Goal: Task Accomplishment & Management: Manage account settings

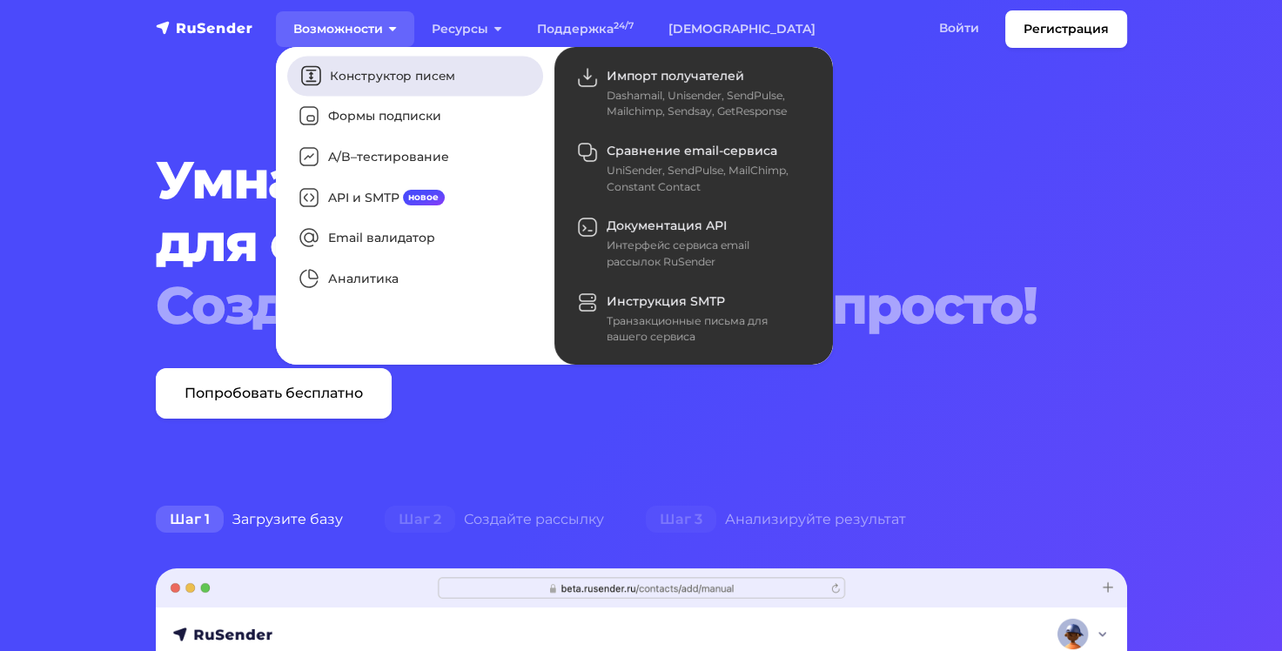
click at [372, 78] on link "Конструктор писем" at bounding box center [415, 76] width 256 height 40
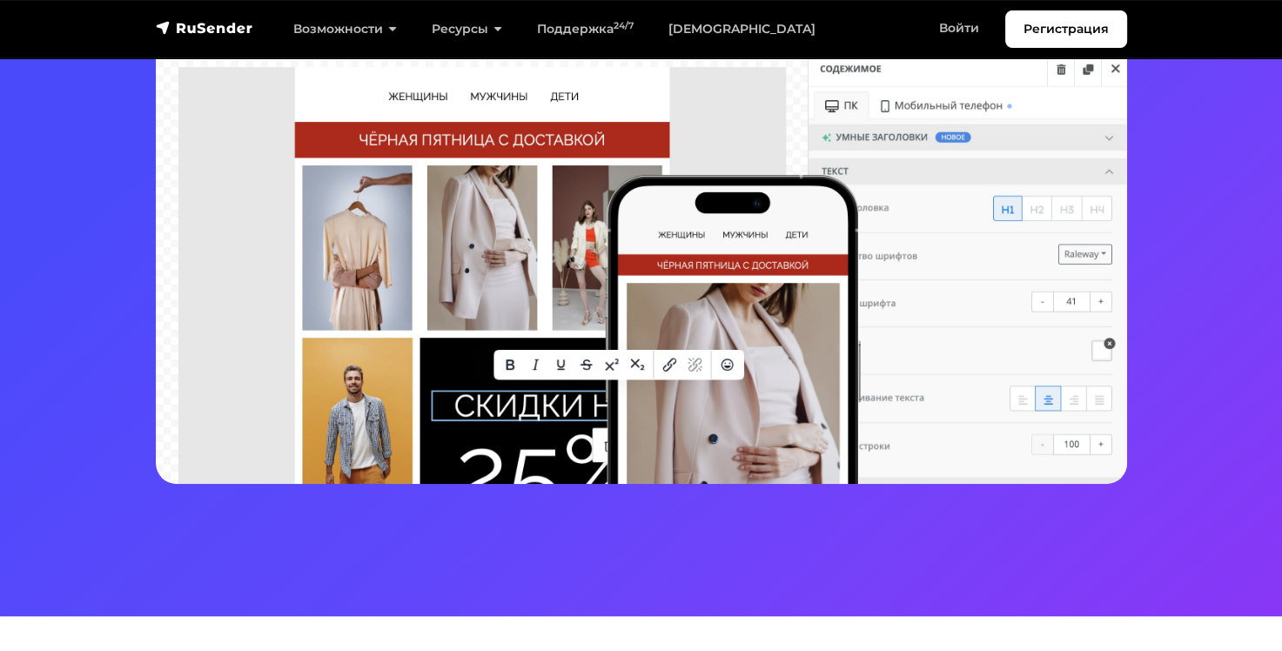
scroll to position [435, 0]
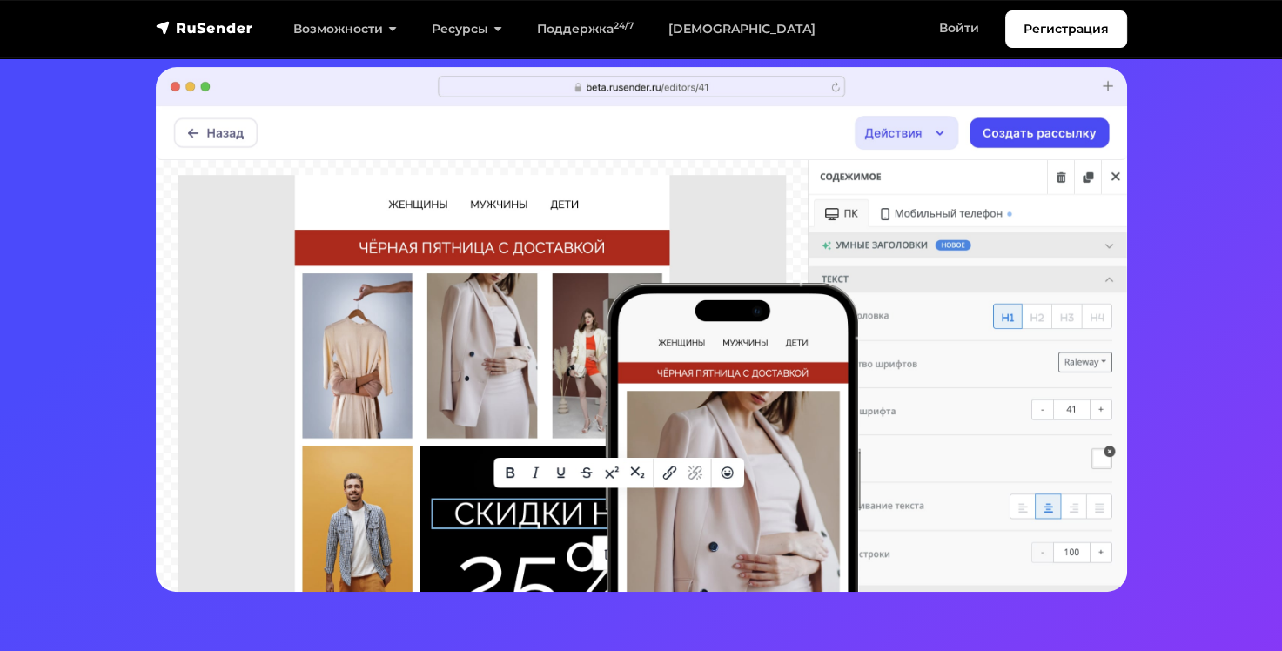
click at [815, 463] on img at bounding box center [641, 329] width 971 height 525
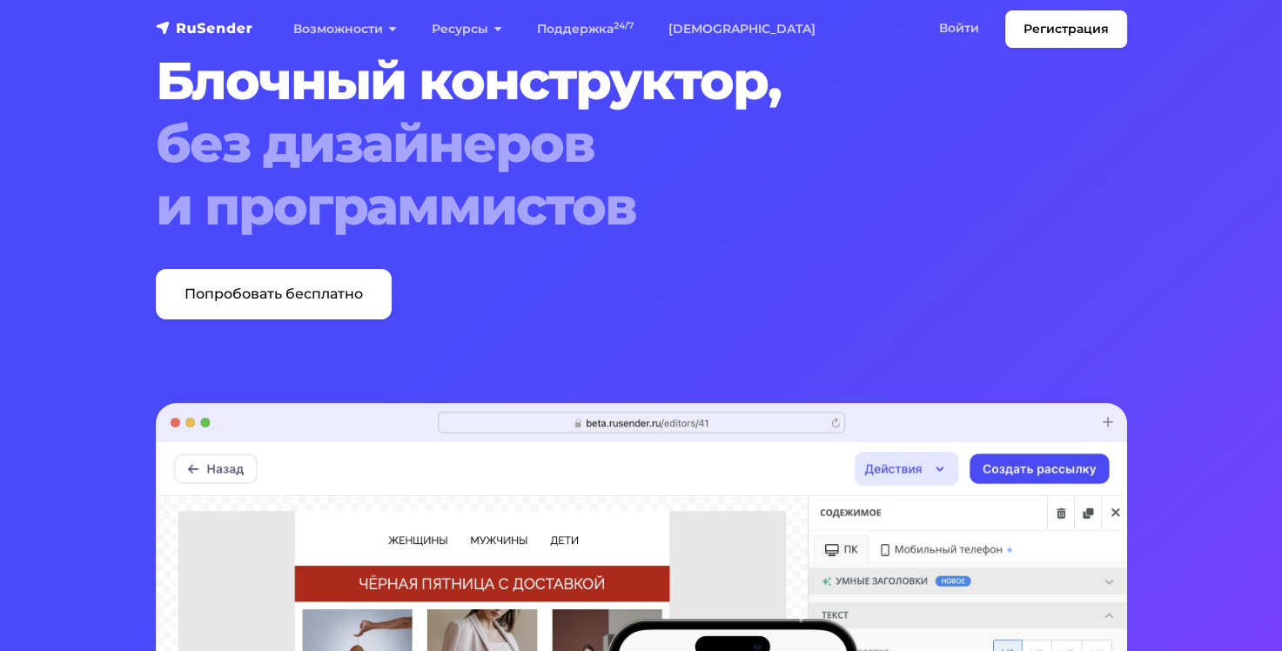
scroll to position [0, 0]
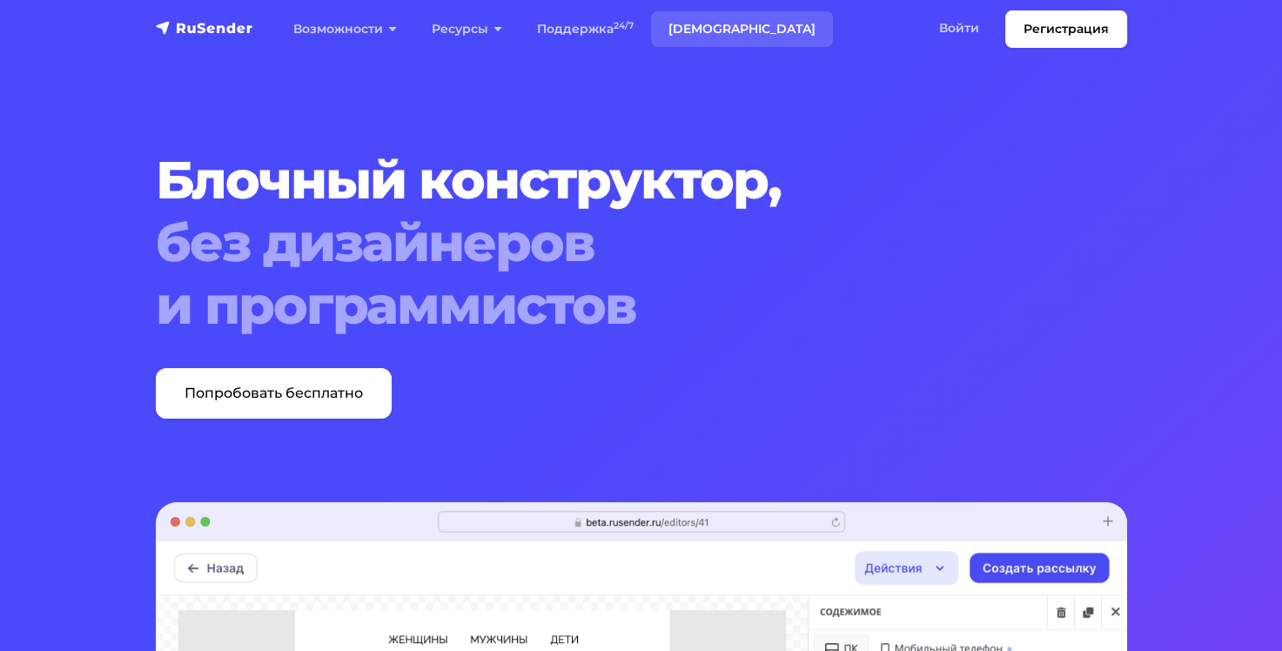
click at [691, 20] on link "[DEMOGRAPHIC_DATA]" at bounding box center [742, 29] width 182 height 36
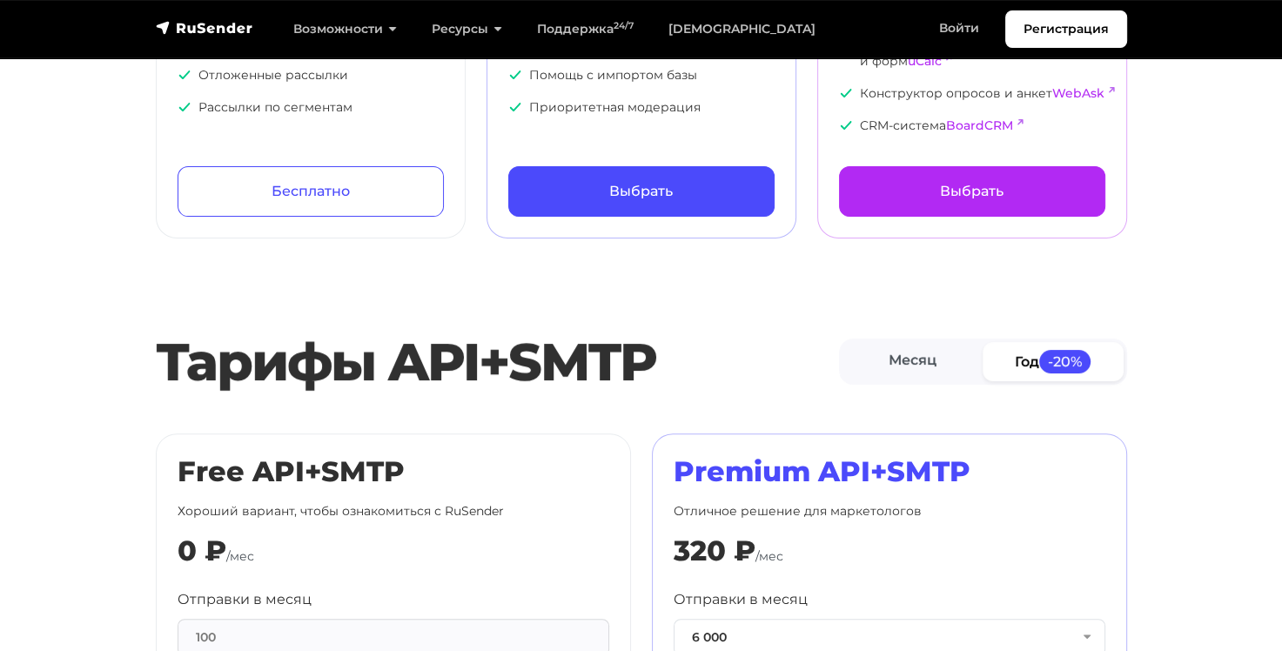
scroll to position [522, 0]
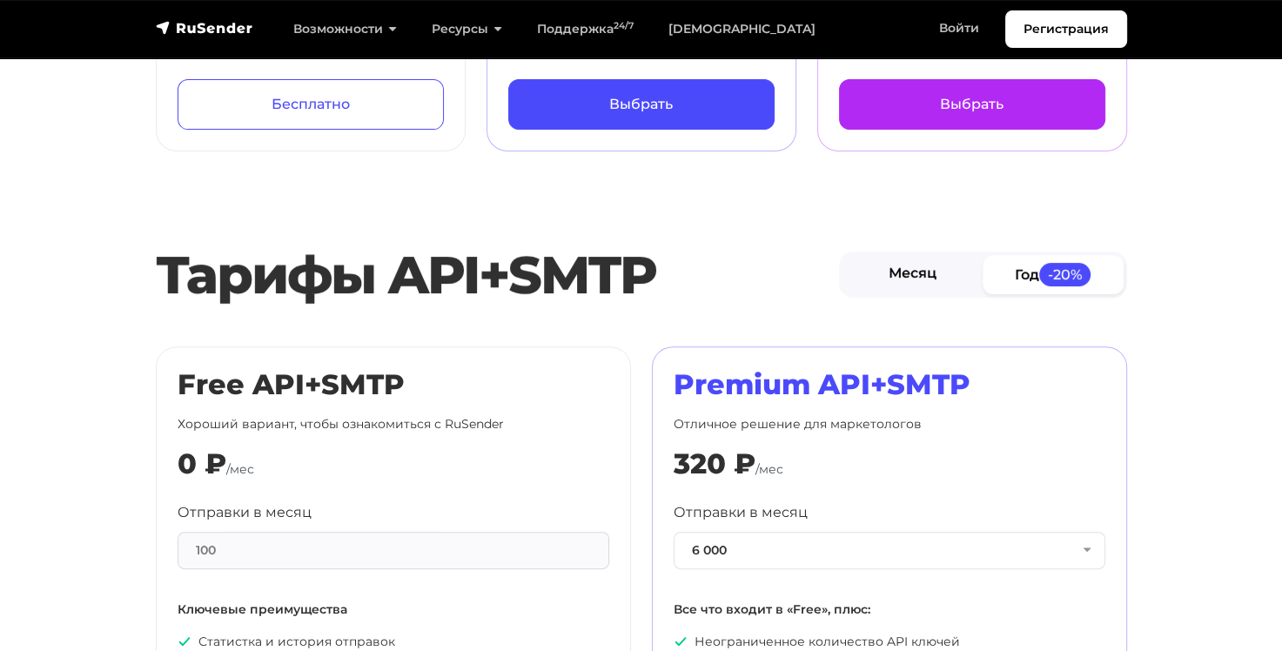
click at [938, 269] on link "Месяц" at bounding box center [913, 274] width 141 height 39
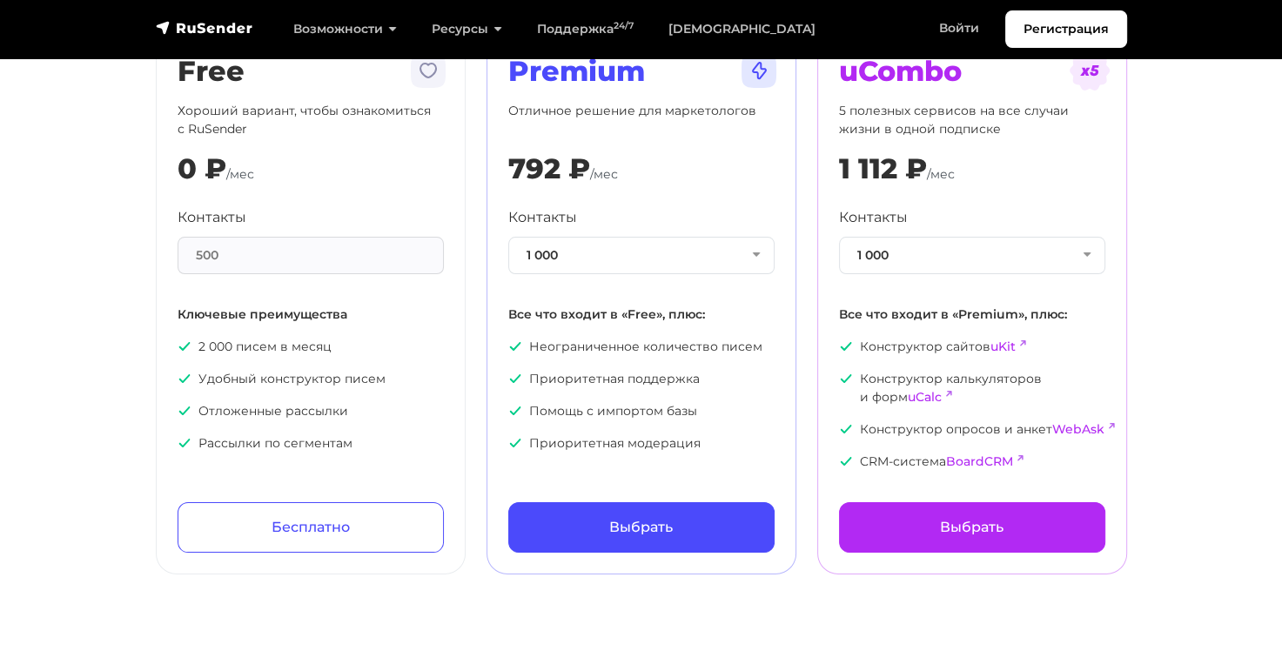
scroll to position [0, 0]
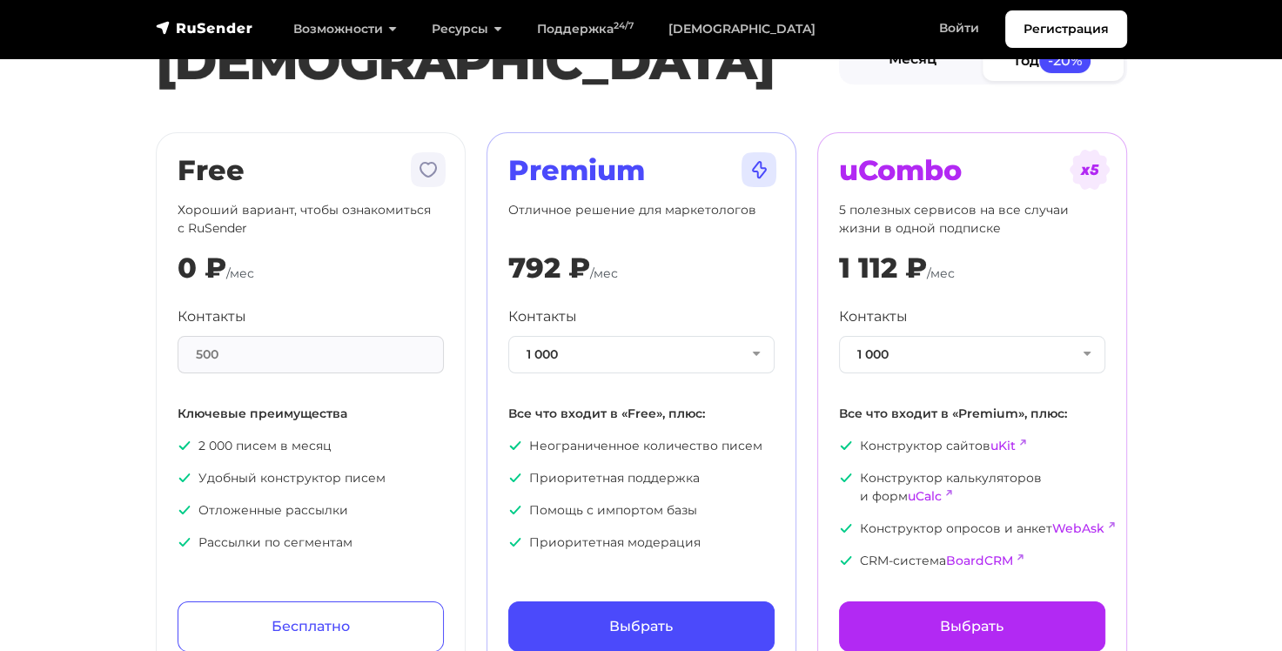
click at [910, 66] on link "Месяц" at bounding box center [913, 60] width 141 height 39
click at [910, 71] on link "Месяц" at bounding box center [912, 60] width 141 height 39
click at [1066, 23] on link "Регистрация" at bounding box center [1066, 28] width 122 height 37
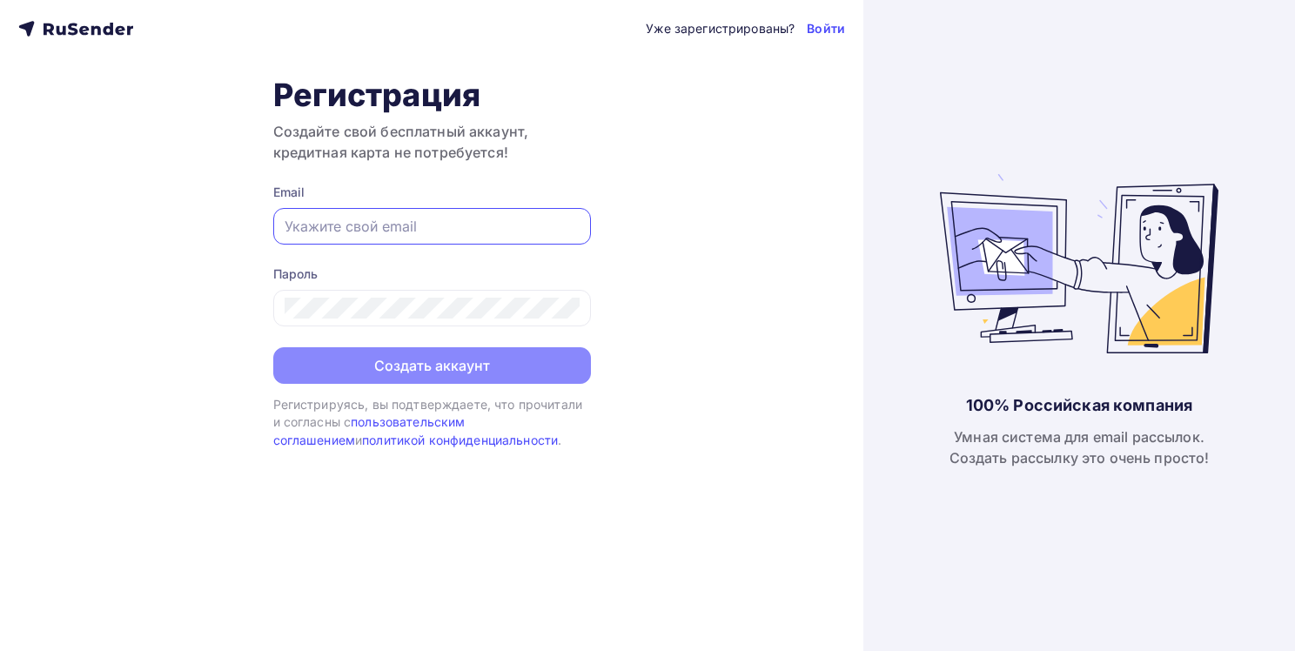
click at [417, 226] on input "text" at bounding box center [432, 226] width 295 height 21
type input "kristin3011@mail.ru"
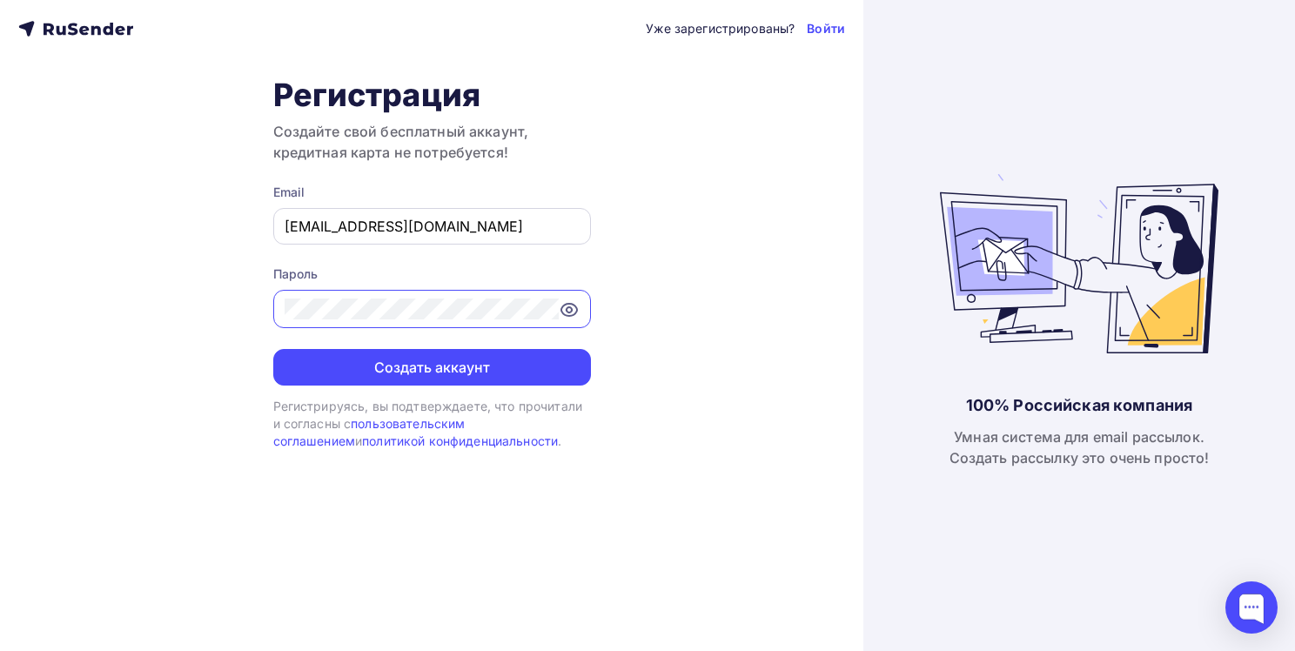
click at [273, 349] on button "Создать аккаунт" at bounding box center [432, 367] width 318 height 37
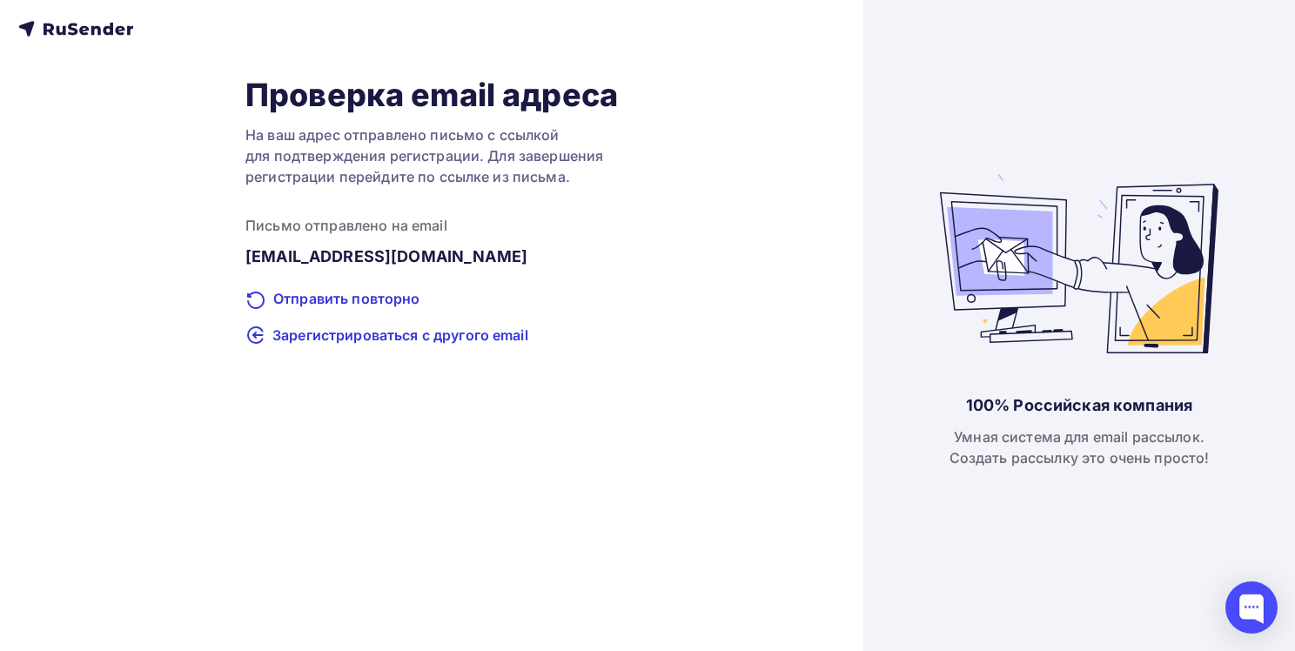
click at [56, 20] on icon at bounding box center [75, 28] width 115 height 21
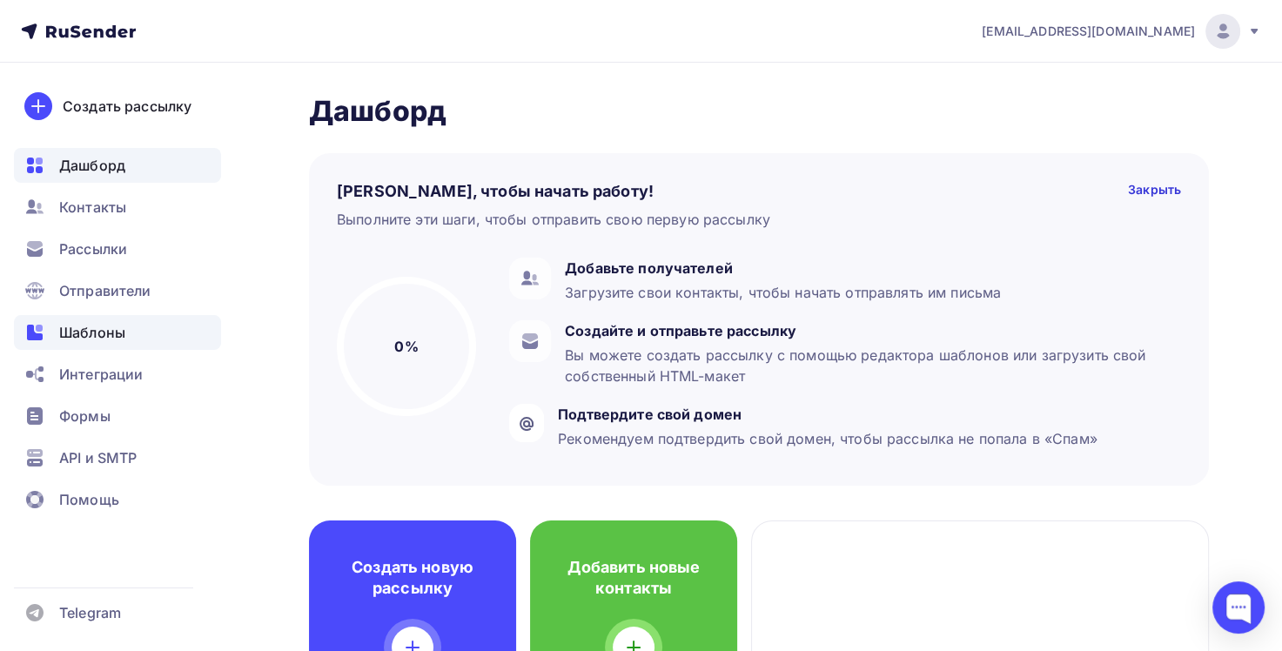
click at [116, 324] on span "Шаблоны" at bounding box center [92, 332] width 66 height 21
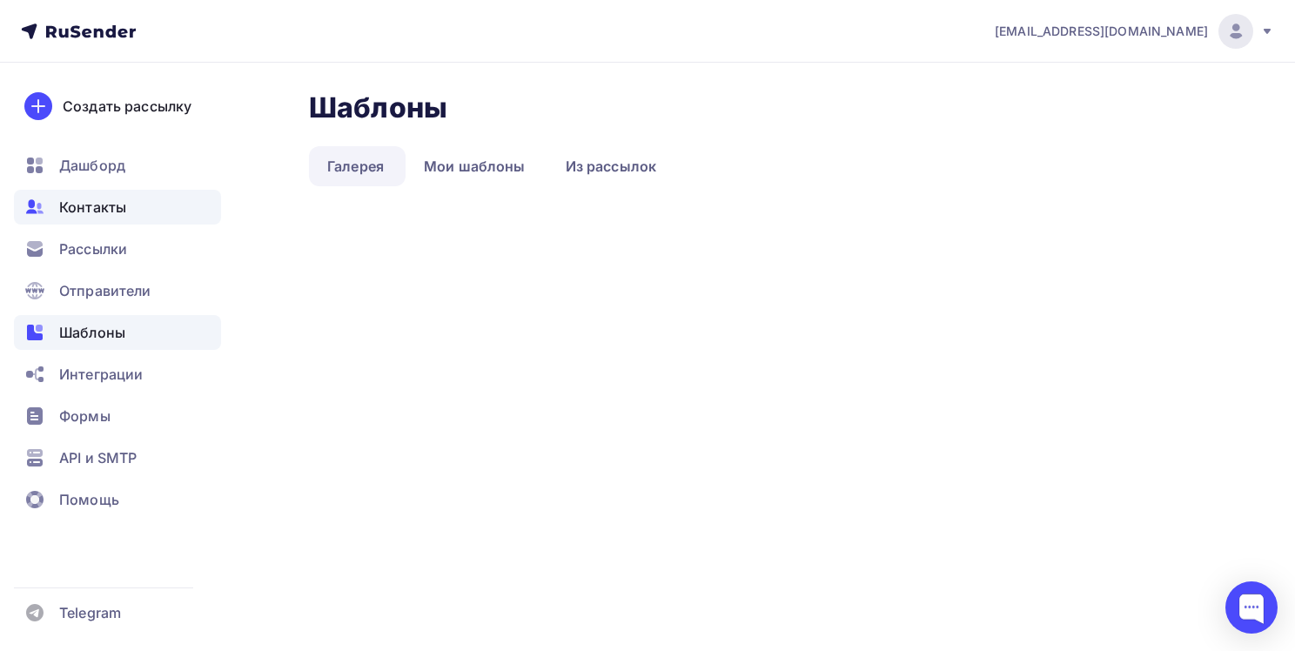
click at [106, 204] on span "Контакты" at bounding box center [92, 207] width 67 height 21
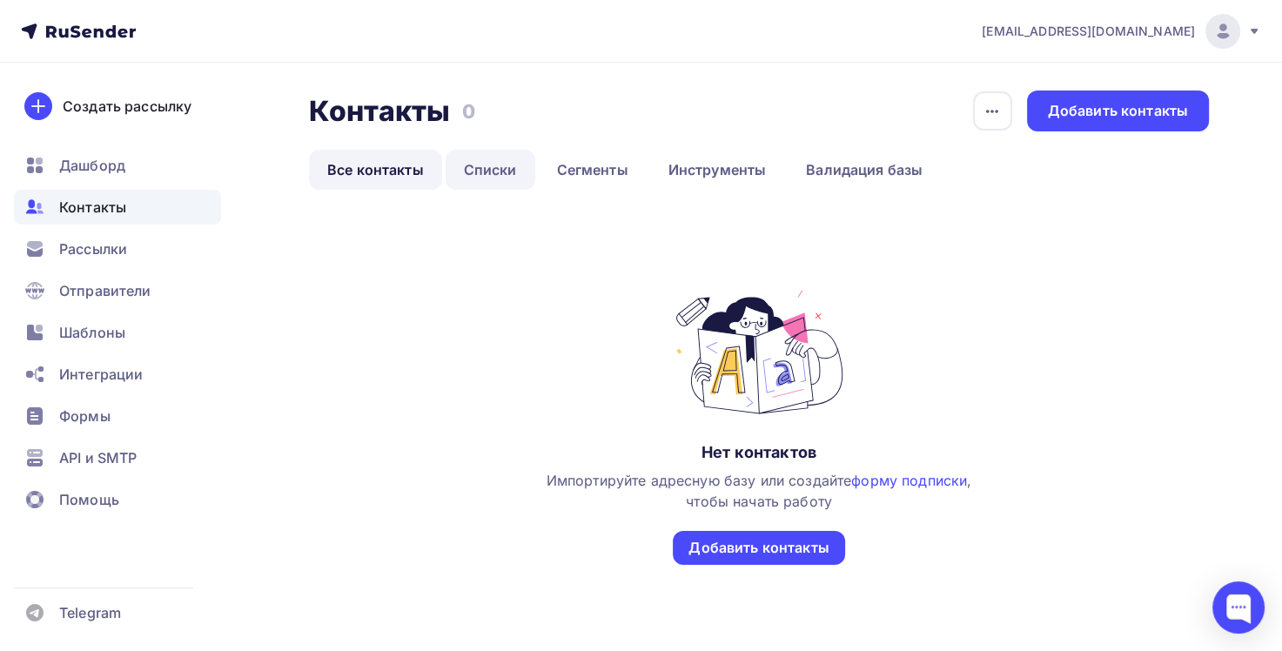
click at [491, 175] on link "Списки" at bounding box center [491, 170] width 90 height 40
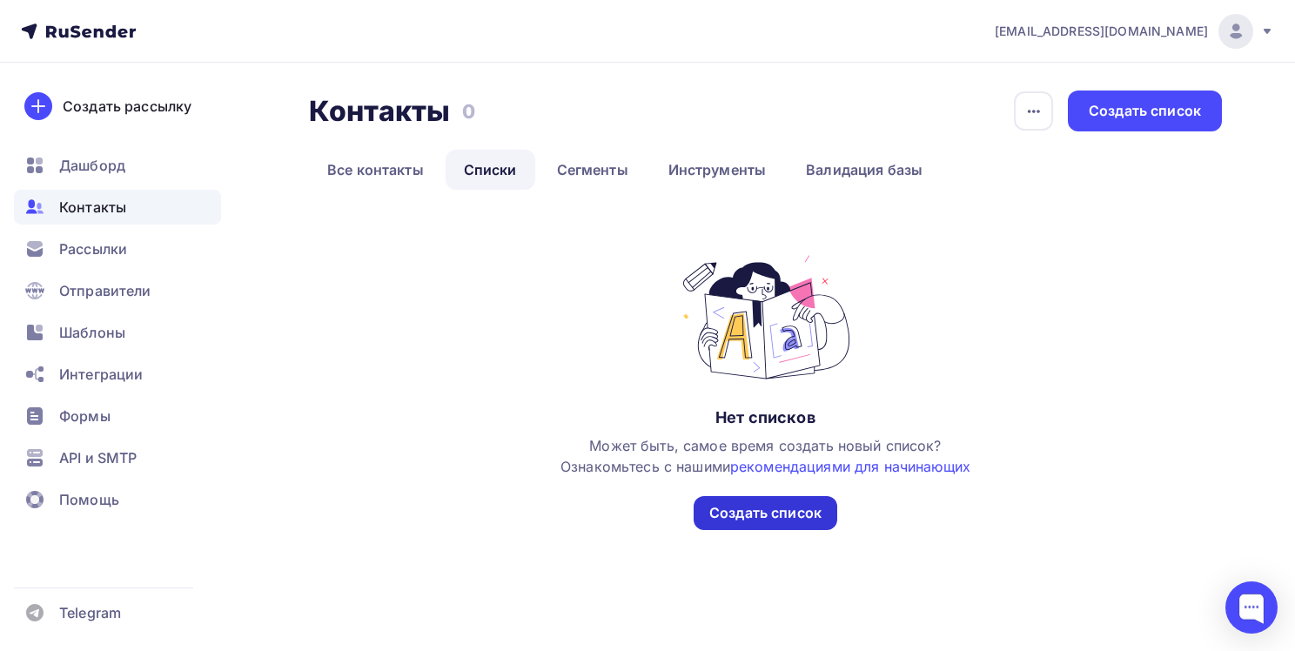
click at [807, 518] on div "Создать список" at bounding box center [765, 513] width 112 height 20
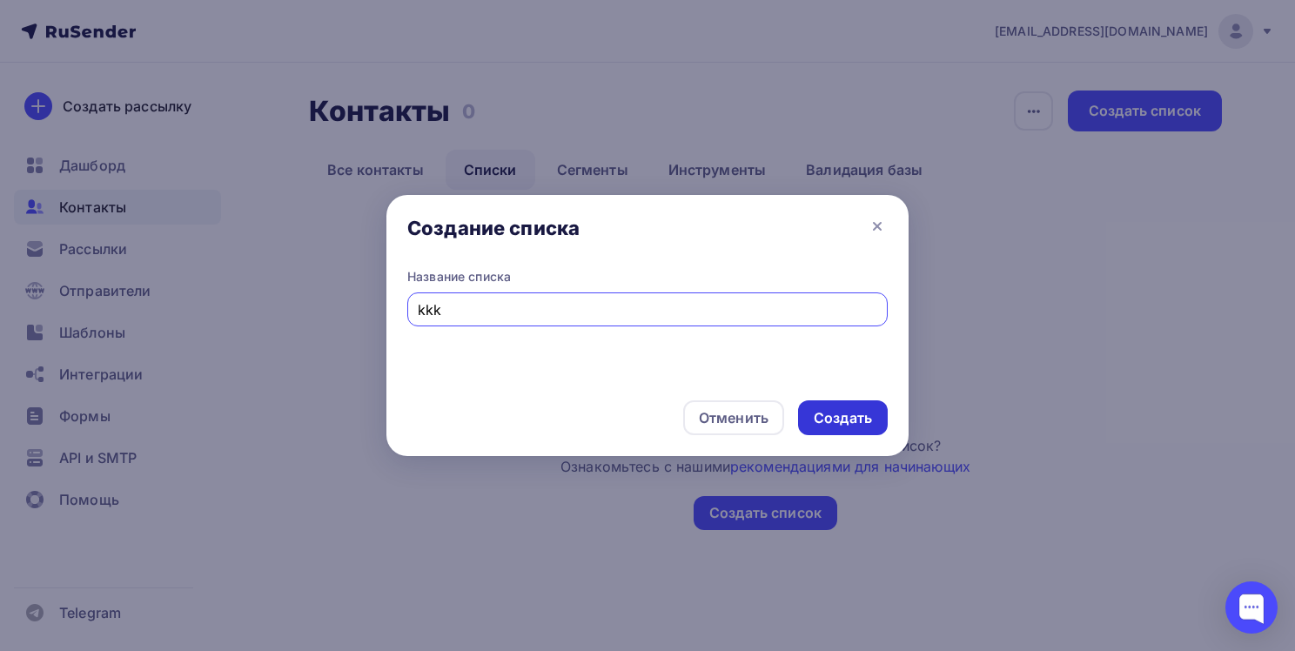
type input "kkk"
click at [826, 426] on div "Создать" at bounding box center [843, 418] width 58 height 20
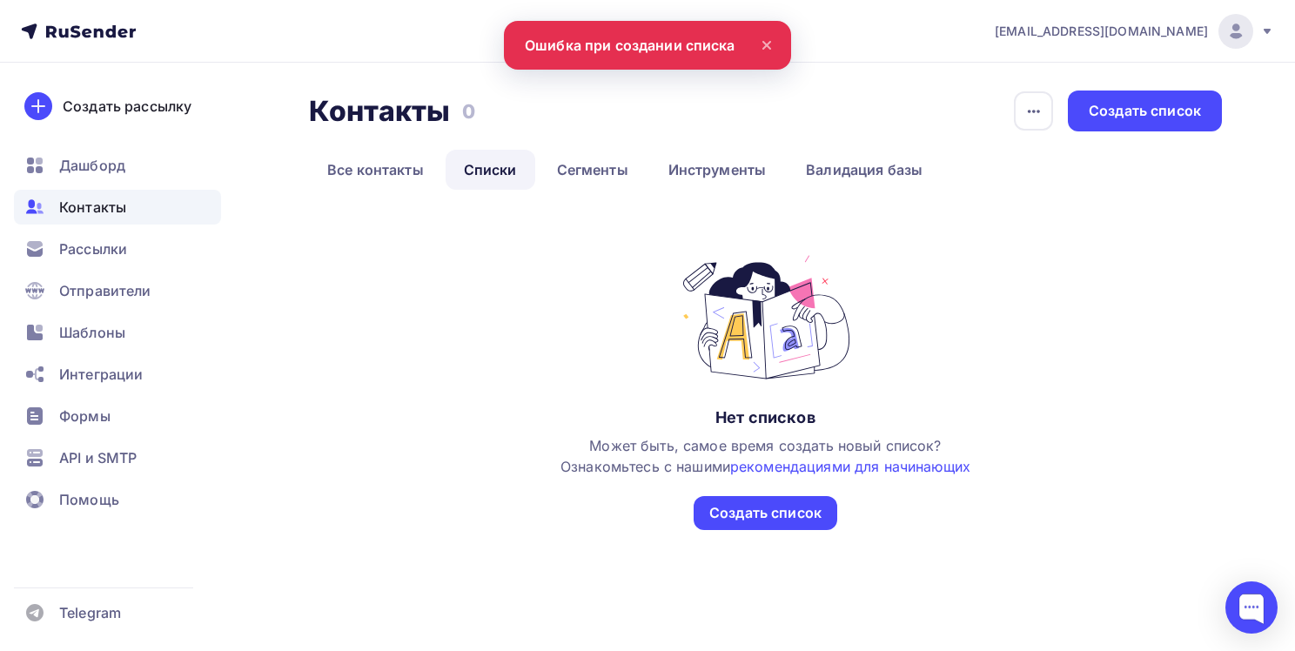
click at [692, 45] on nav "[EMAIL_ADDRESS][DOMAIN_NAME] Аккаунт Тарифы Выйти Создать рассылку [GEOGRAPHIC_…" at bounding box center [647, 31] width 1295 height 63
click at [766, 37] on icon at bounding box center [766, 45] width 21 height 21
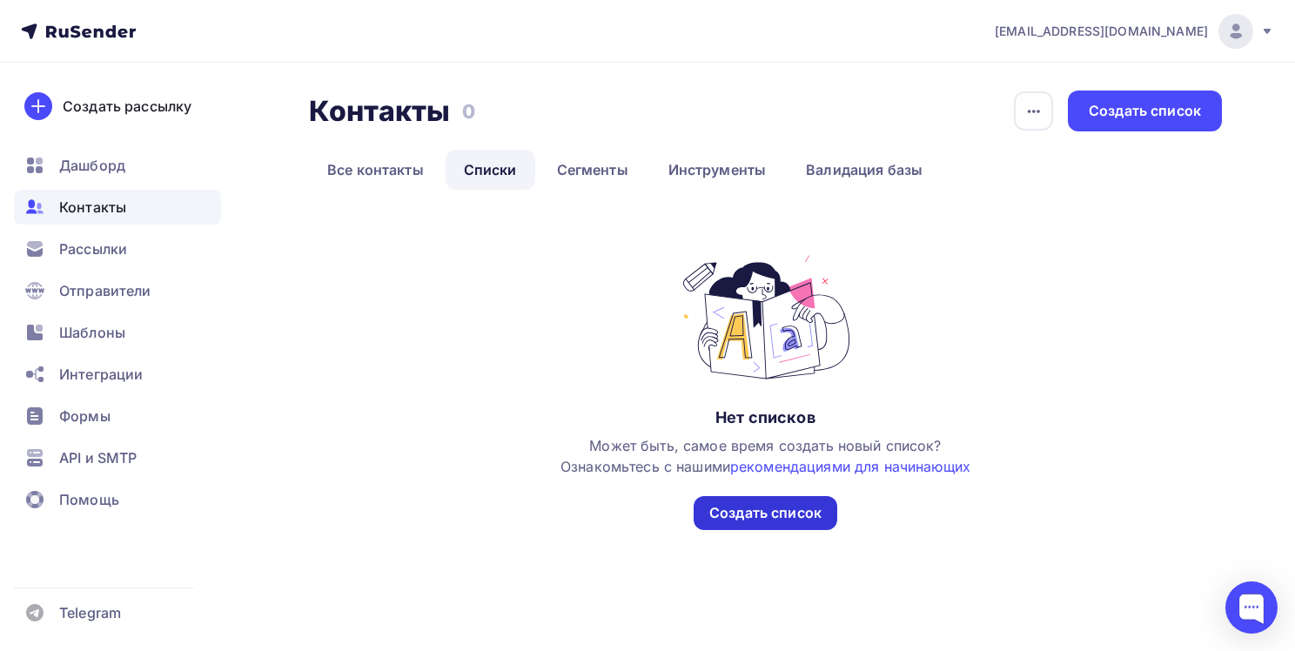
click at [785, 506] on div "Создать список" at bounding box center [765, 513] width 112 height 20
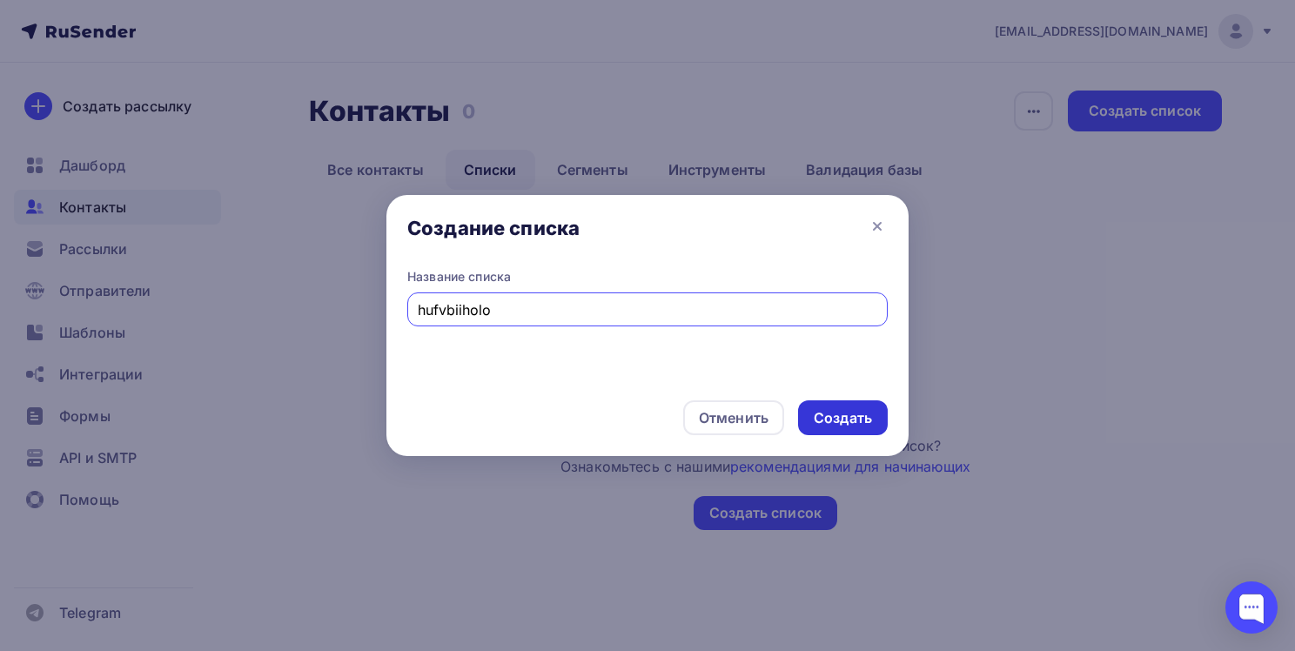
type input "hufvbiiholo"
click at [844, 415] on div "Создать" at bounding box center [843, 418] width 58 height 20
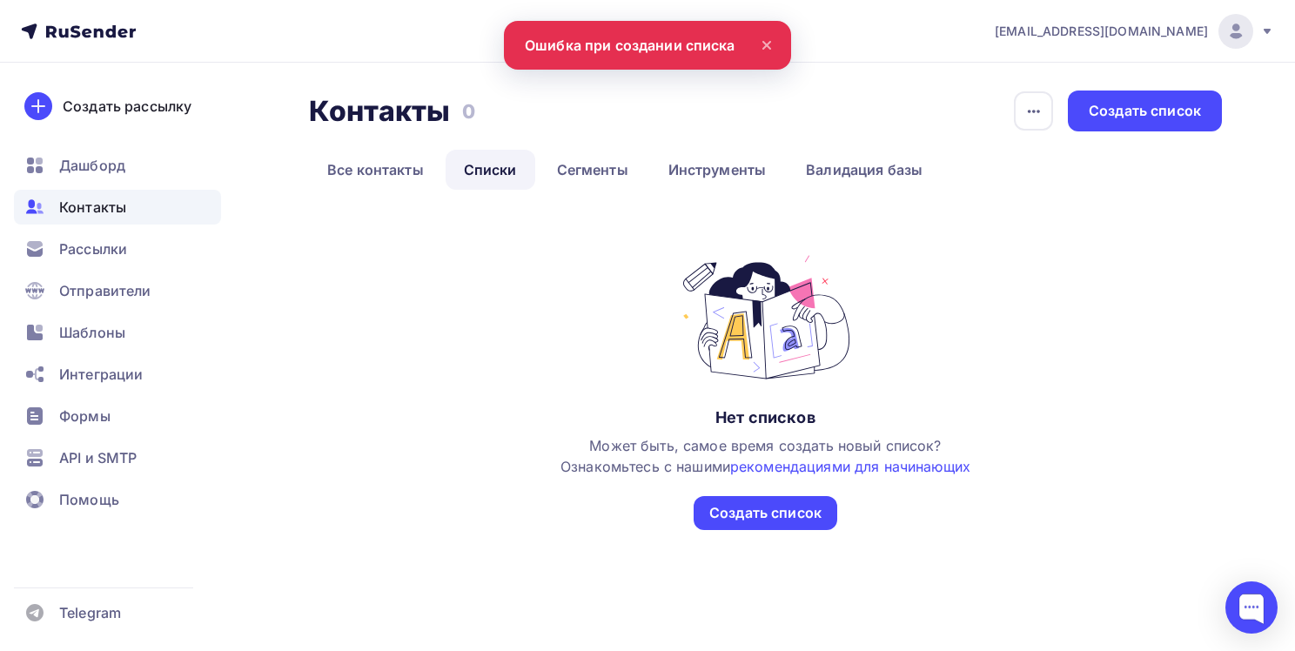
click at [633, 42] on nav "[EMAIL_ADDRESS][DOMAIN_NAME] Аккаунт Тарифы Выйти Создать рассылку [GEOGRAPHIC_…" at bounding box center [647, 31] width 1295 height 63
click at [688, 42] on nav "[EMAIL_ADDRESS][DOMAIN_NAME] Аккаунт Тарифы Выйти Создать рассылку [GEOGRAPHIC_…" at bounding box center [647, 31] width 1295 height 63
click at [769, 43] on icon at bounding box center [766, 45] width 7 height 7
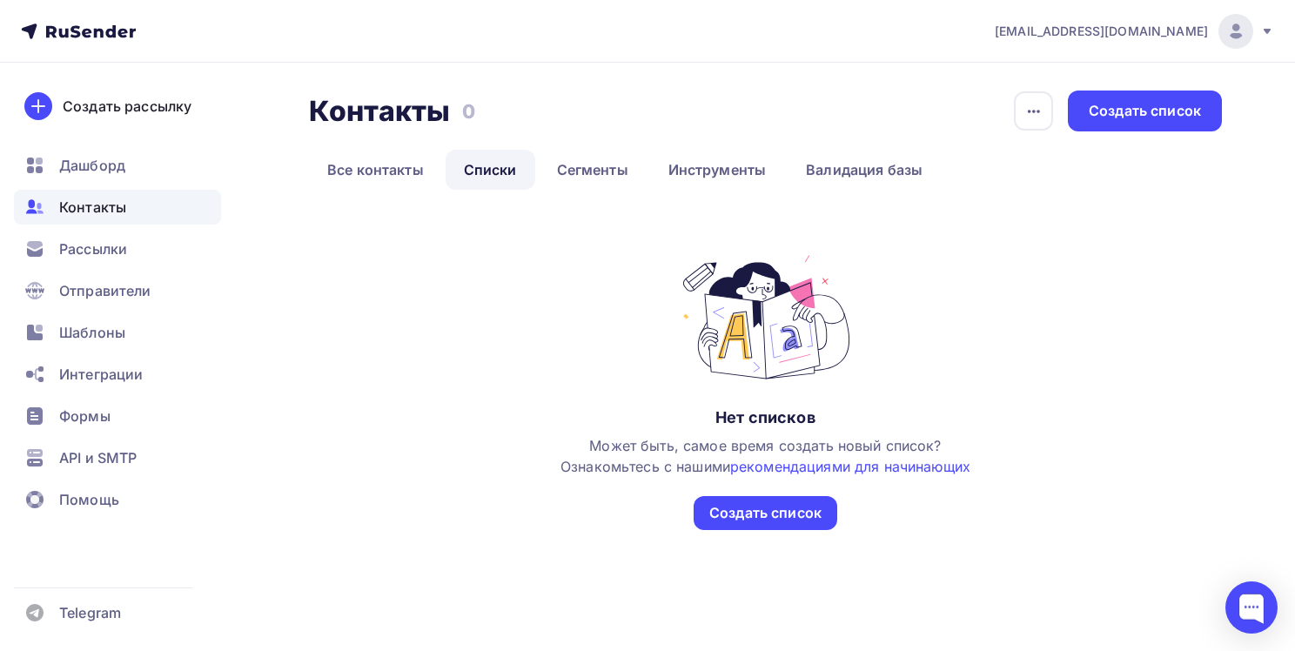
click at [561, 85] on div "Контакты Контакты 0 0 История импорта Создать список Все контакты Списки Сегмен…" at bounding box center [647, 331] width 1295 height 537
click at [1122, 111] on div "Создать список" at bounding box center [1145, 111] width 112 height 20
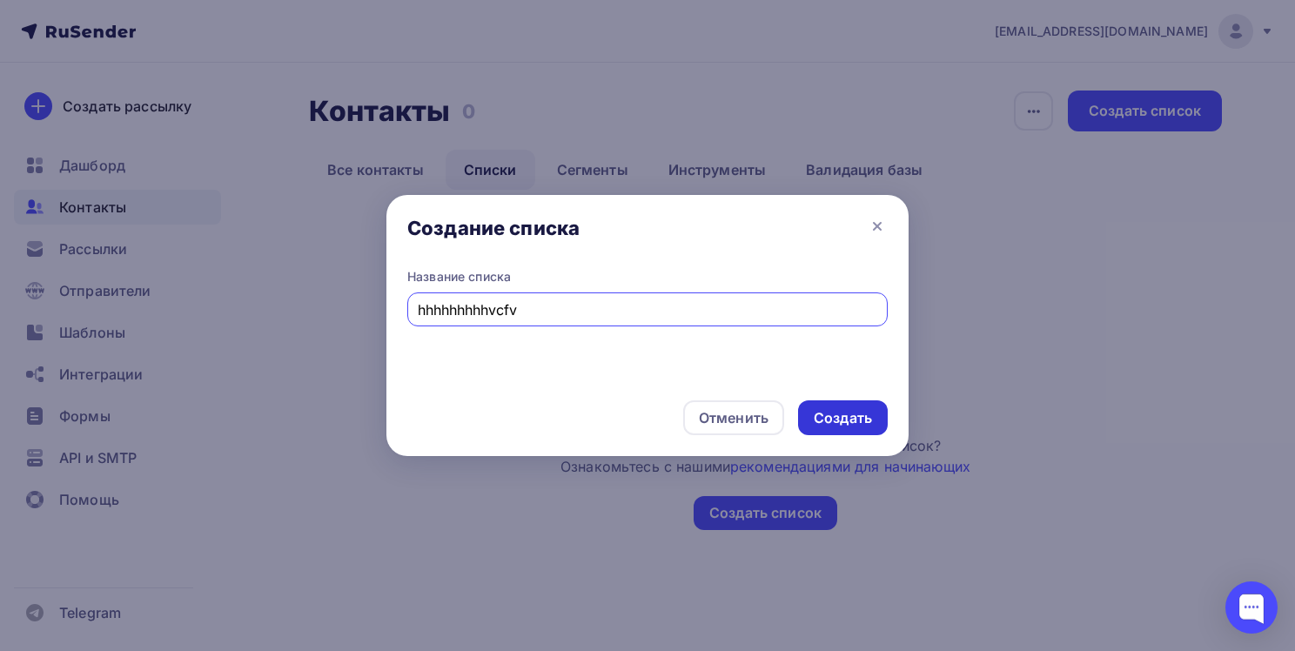
type input "hhhhhhhhhvcfv"
click at [868, 414] on div "Создать" at bounding box center [843, 418] width 58 height 20
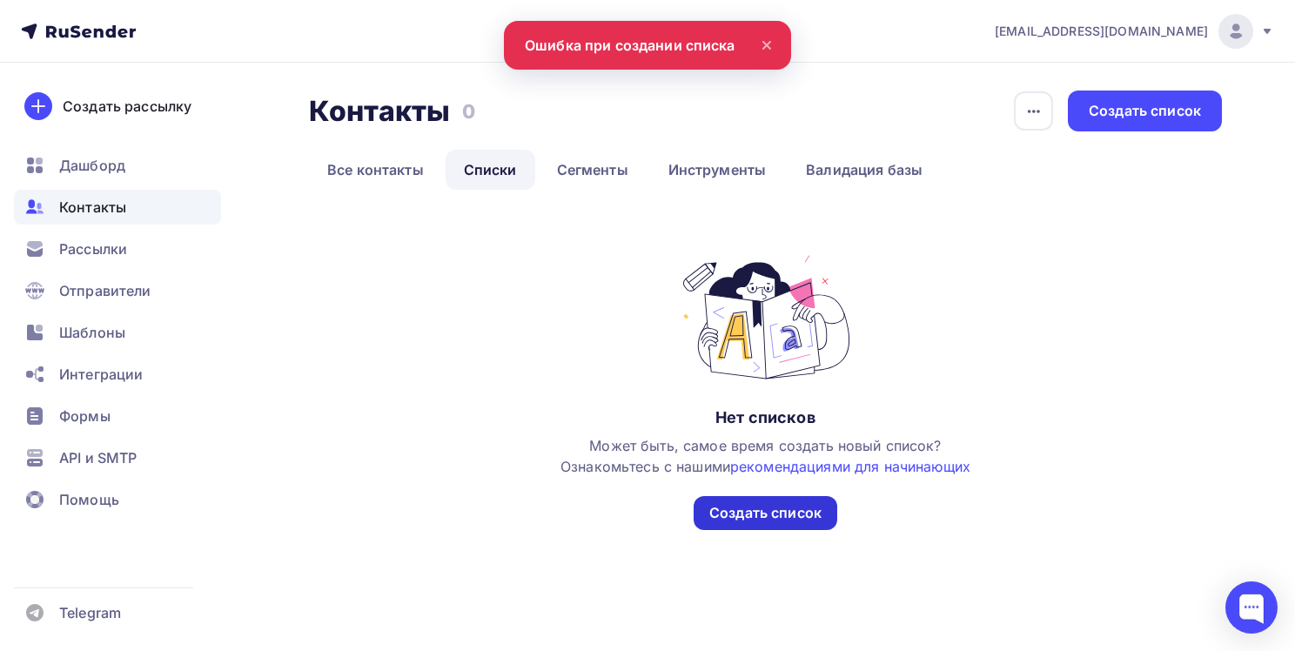
click at [767, 508] on div "Создать список" at bounding box center [765, 513] width 112 height 20
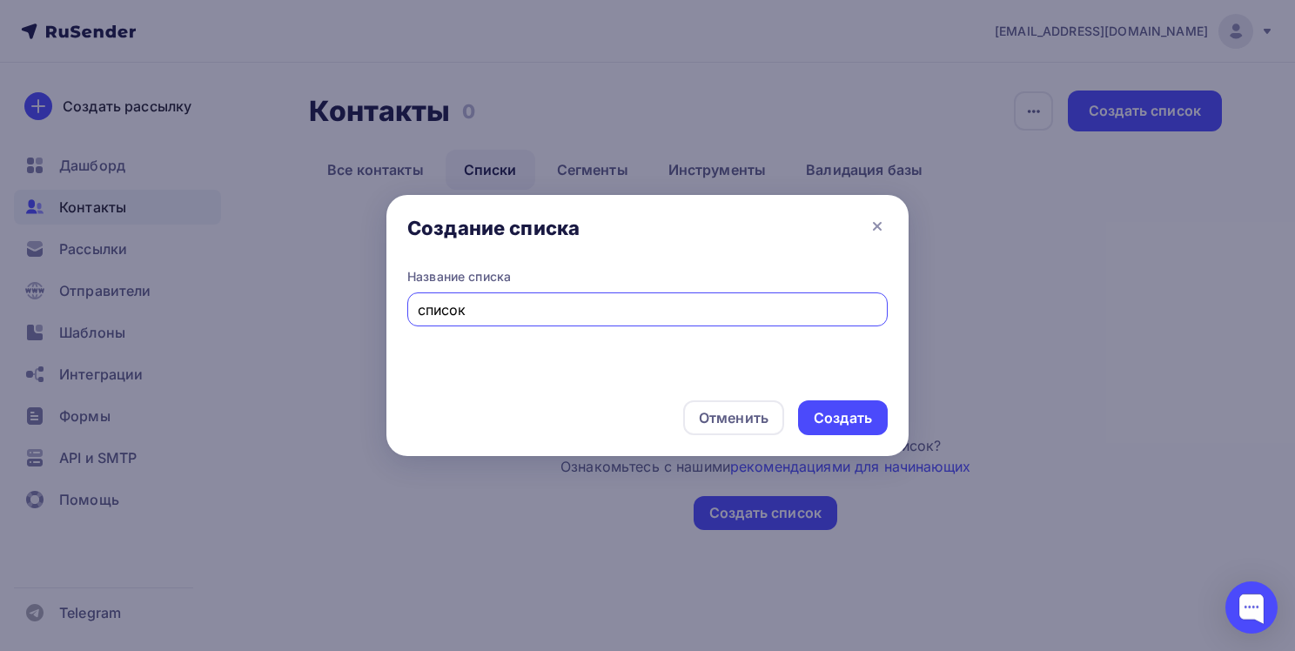
type input "список"
click at [857, 413] on div "Создать" at bounding box center [843, 418] width 58 height 20
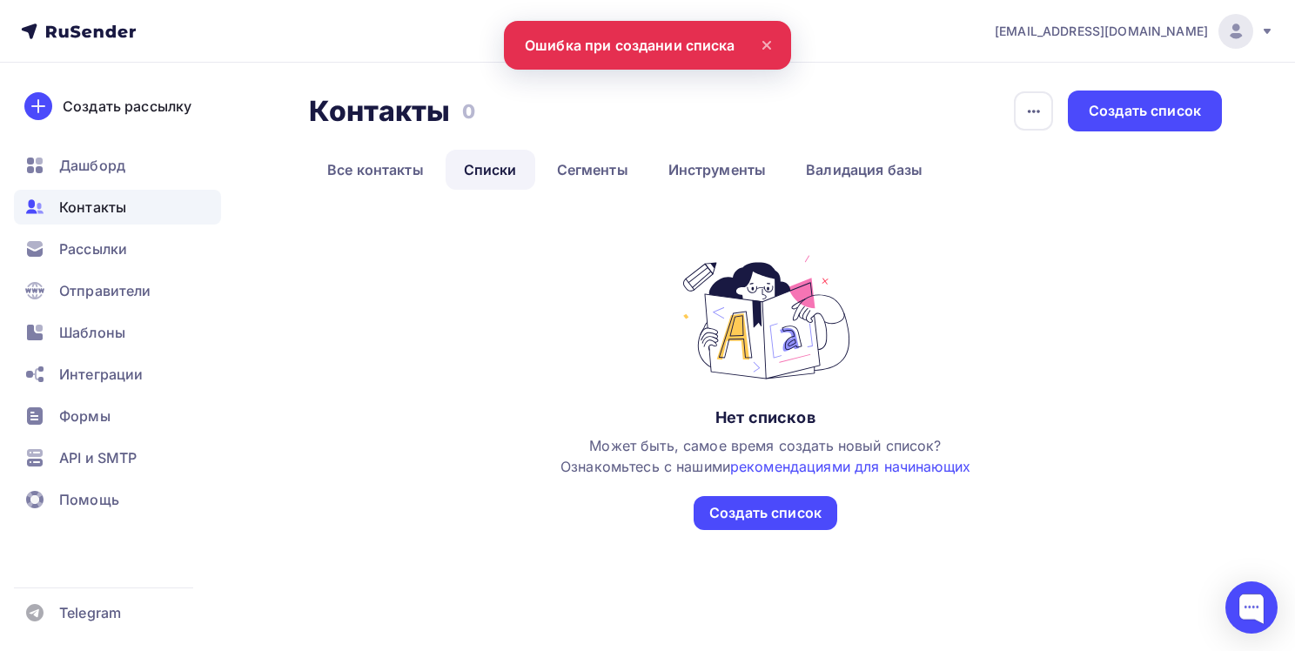
click at [771, 40] on icon at bounding box center [766, 45] width 21 height 21
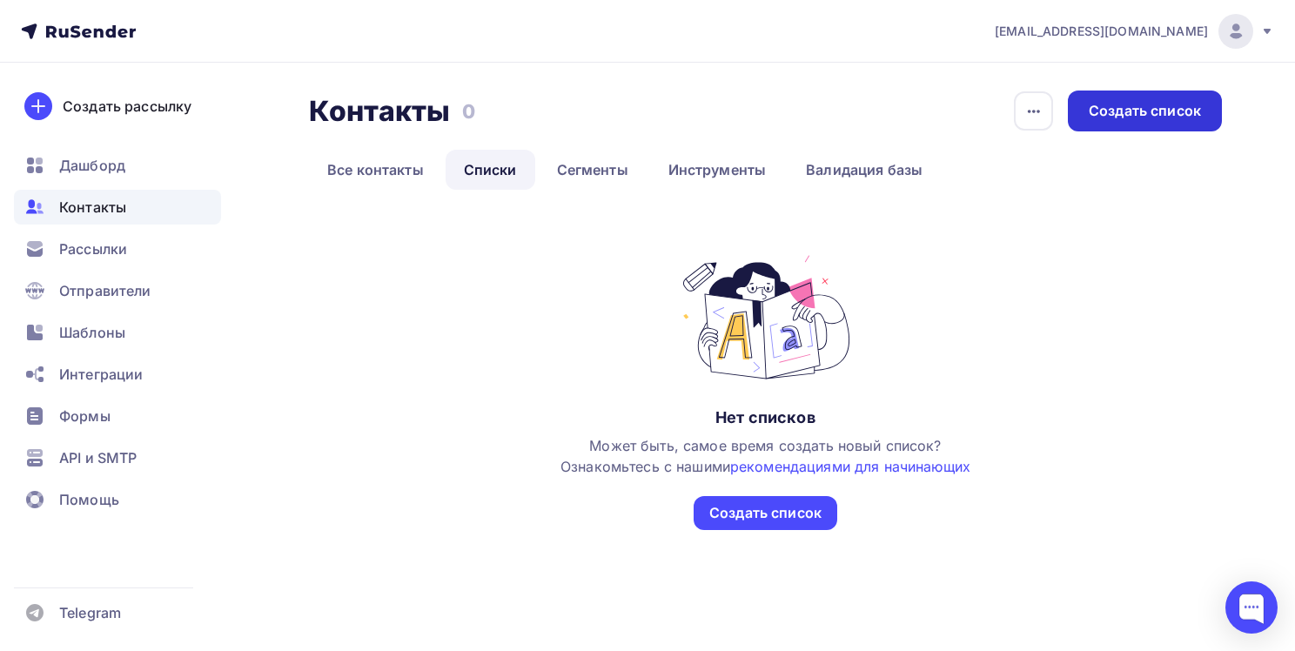
click at [1104, 115] on div "Создать список" at bounding box center [1145, 111] width 112 height 20
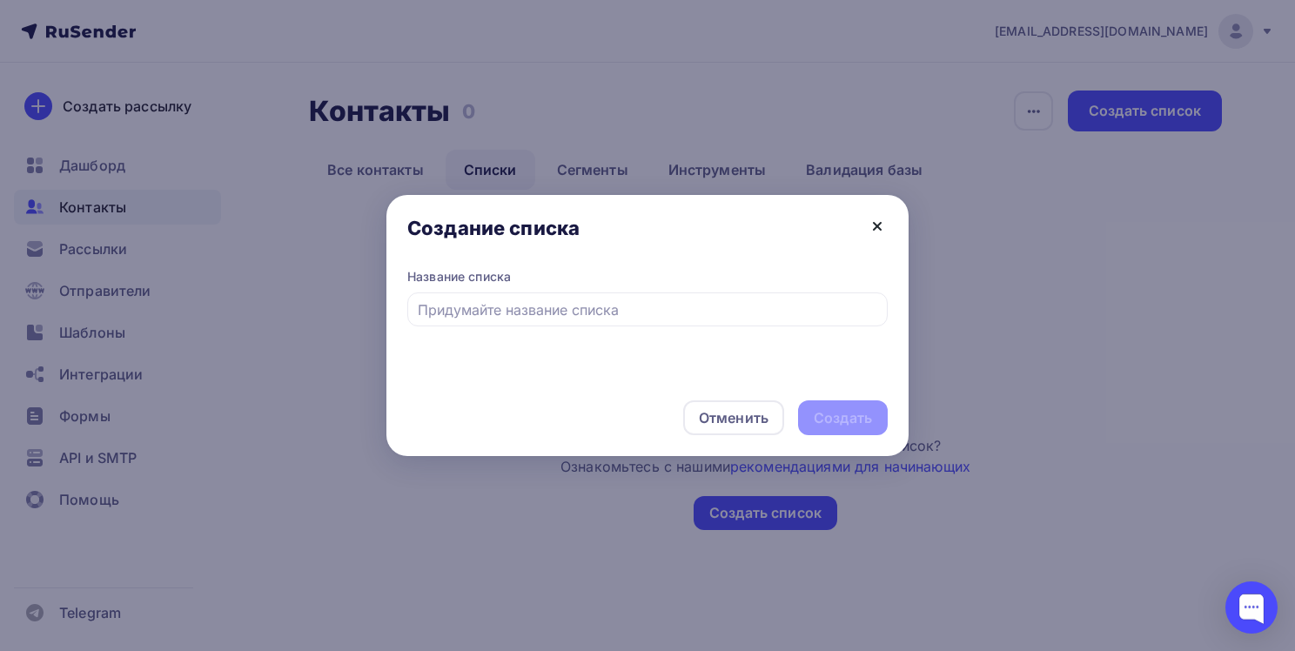
click at [869, 217] on icon at bounding box center [877, 226] width 21 height 21
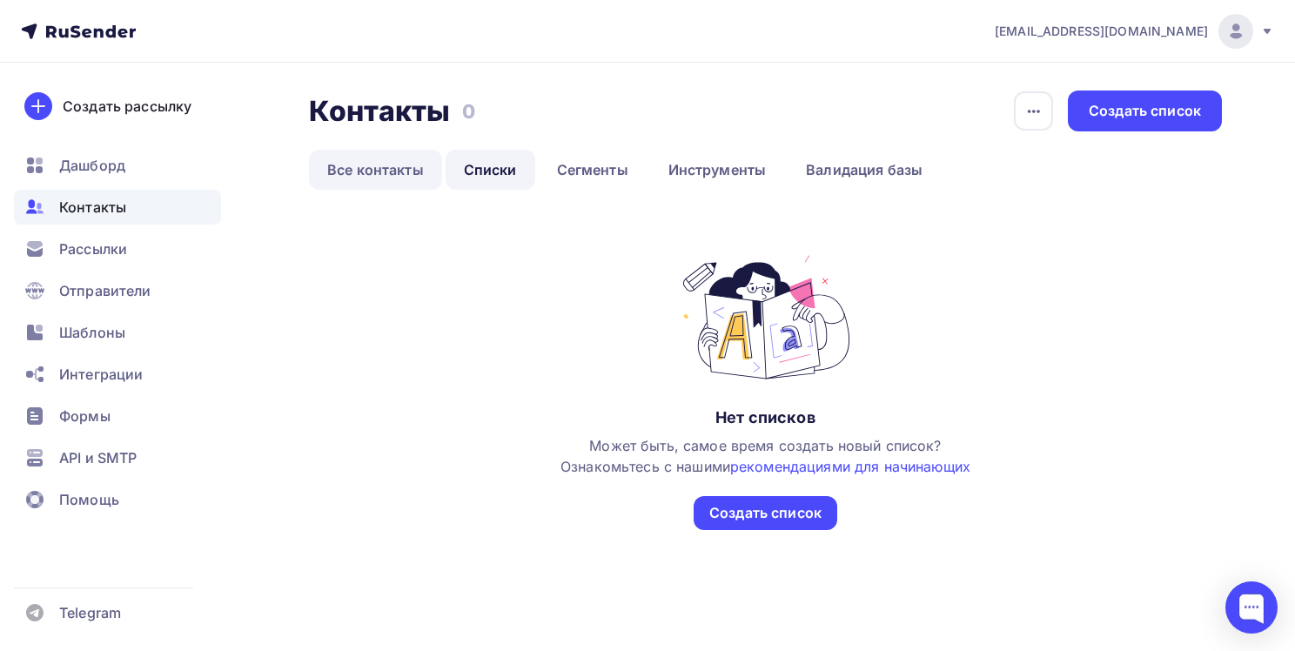
click at [348, 165] on link "Все контакты" at bounding box center [375, 170] width 133 height 40
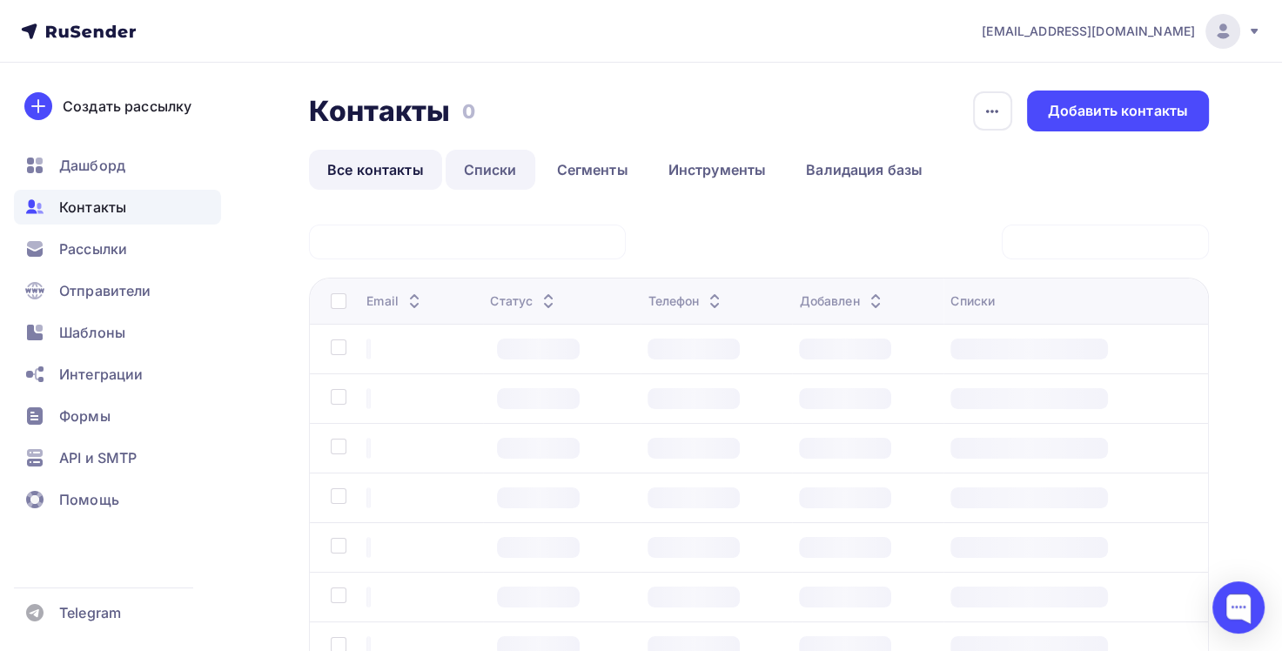
click at [488, 161] on link "Списки" at bounding box center [491, 170] width 90 height 40
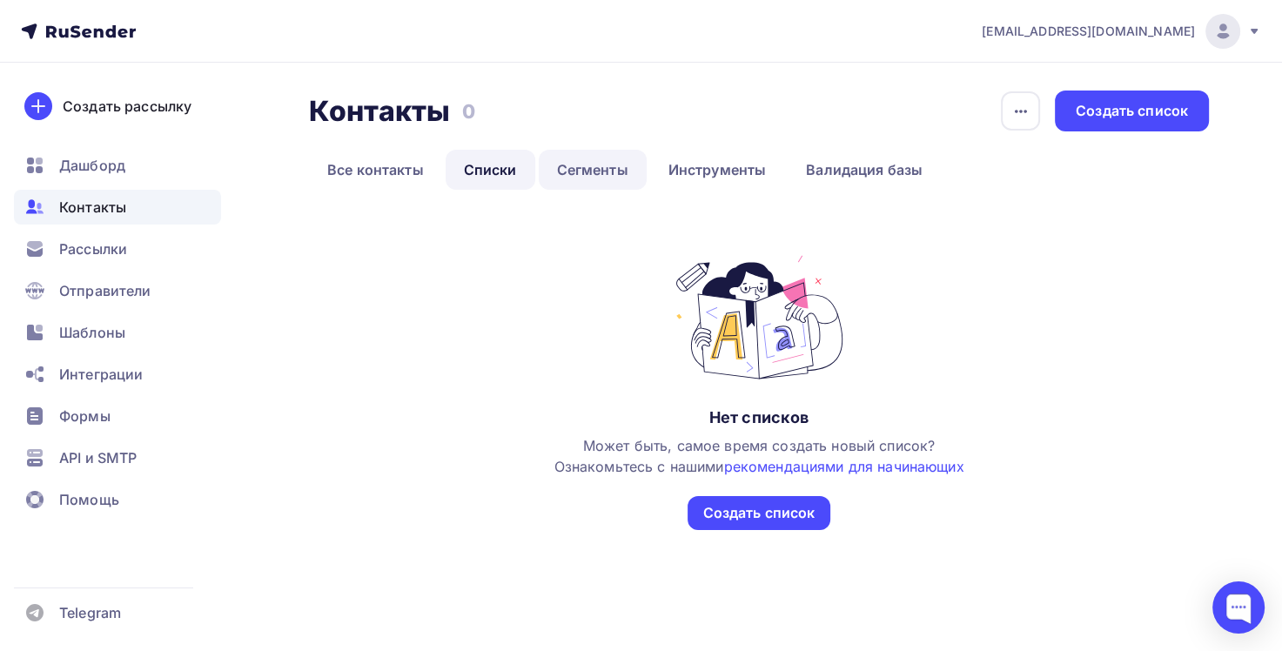
click at [593, 165] on link "Сегменты" at bounding box center [593, 170] width 108 height 40
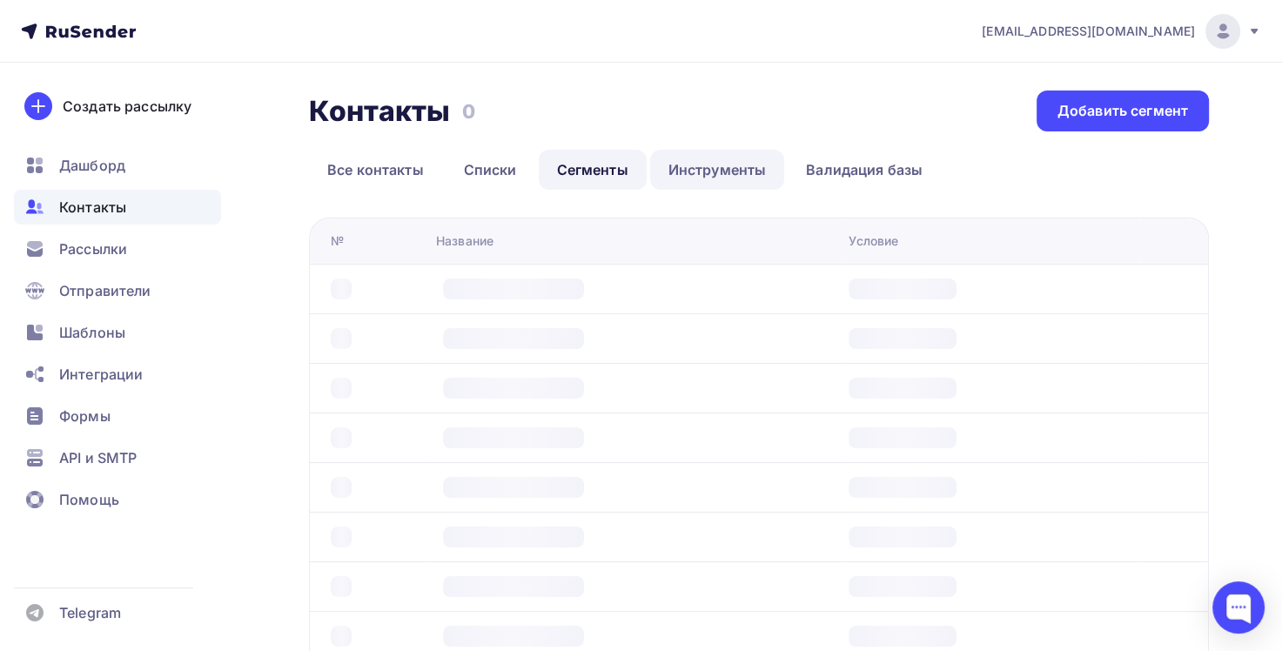
click at [688, 164] on link "Инструменты" at bounding box center [717, 170] width 135 height 40
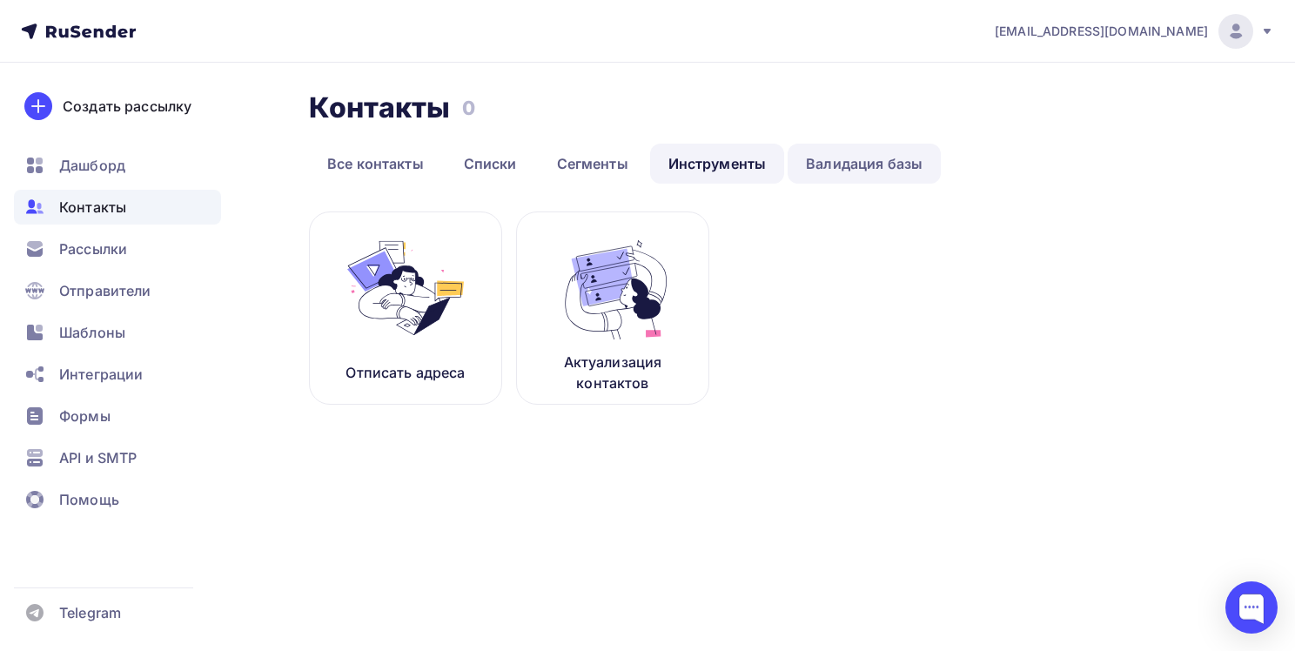
click at [845, 162] on link "Валидация базы" at bounding box center [864, 164] width 153 height 40
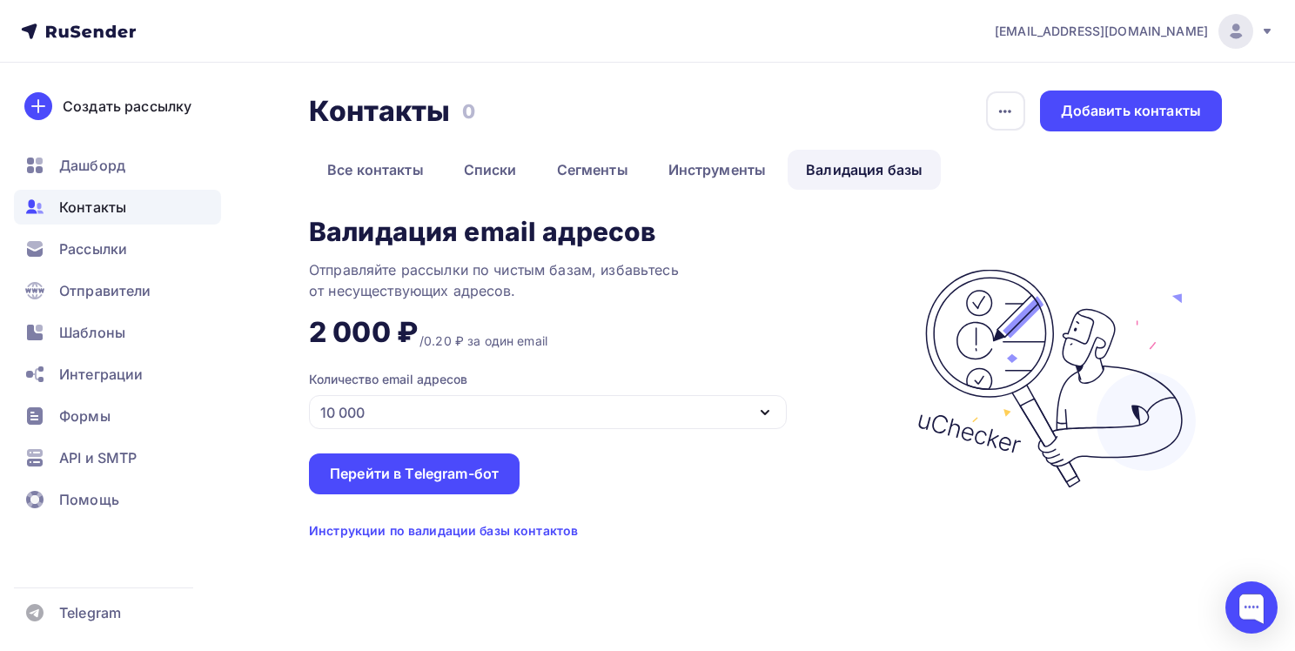
click at [770, 406] on icon "button" at bounding box center [765, 412] width 21 height 21
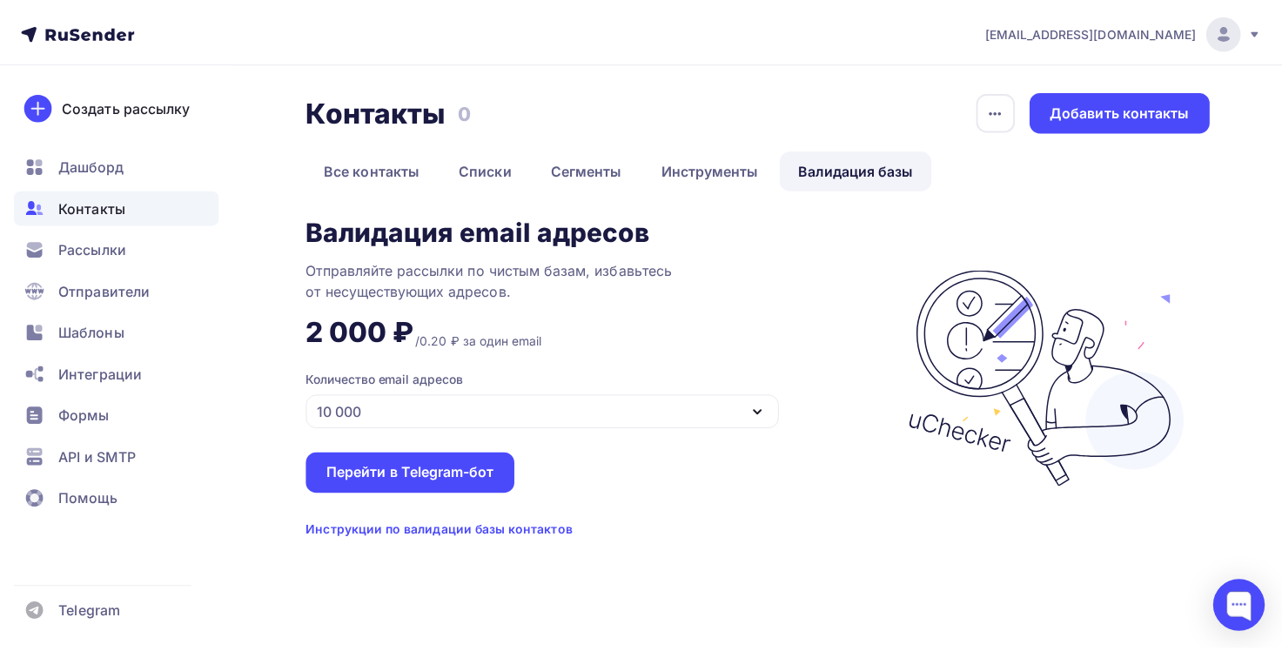
scroll to position [66, 0]
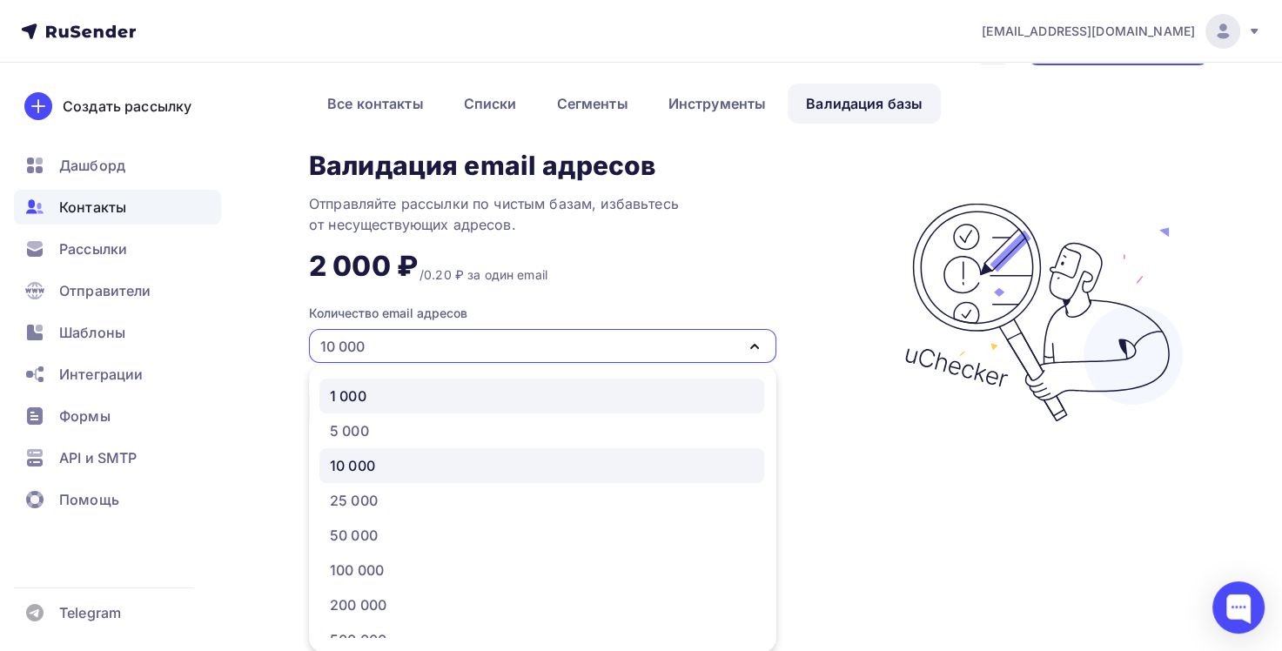
click at [587, 396] on div "1 000" at bounding box center [542, 396] width 424 height 21
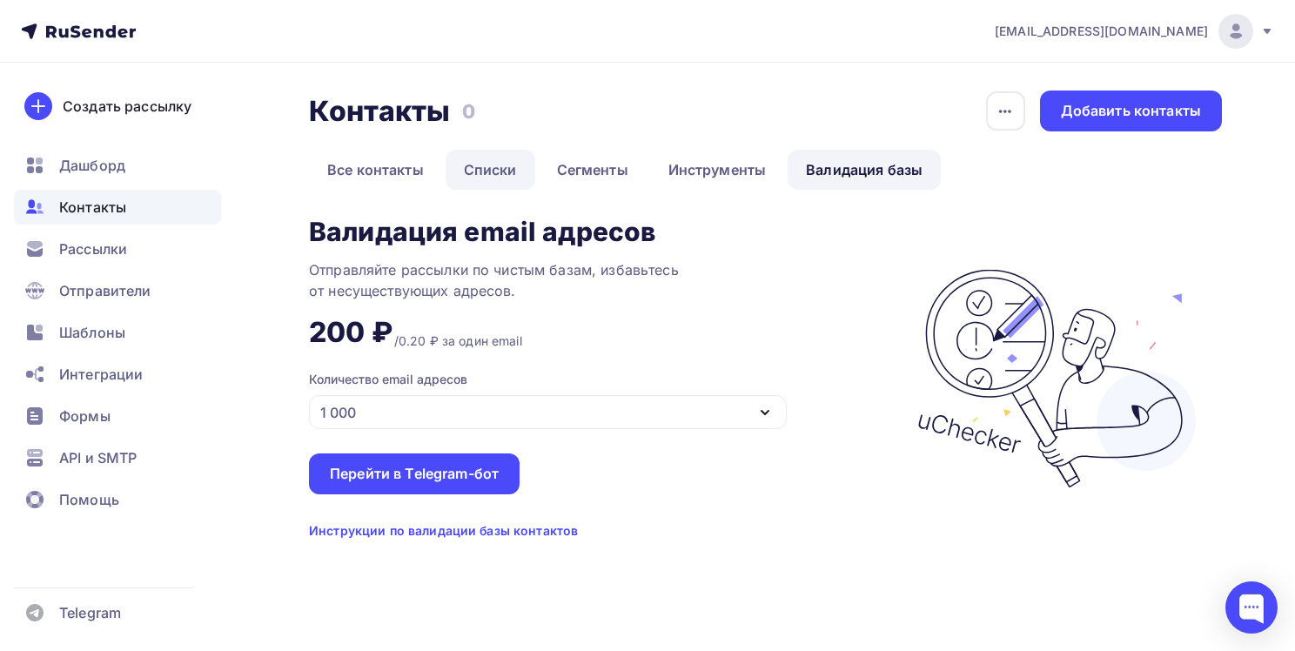
click at [510, 165] on link "Списки" at bounding box center [491, 170] width 90 height 40
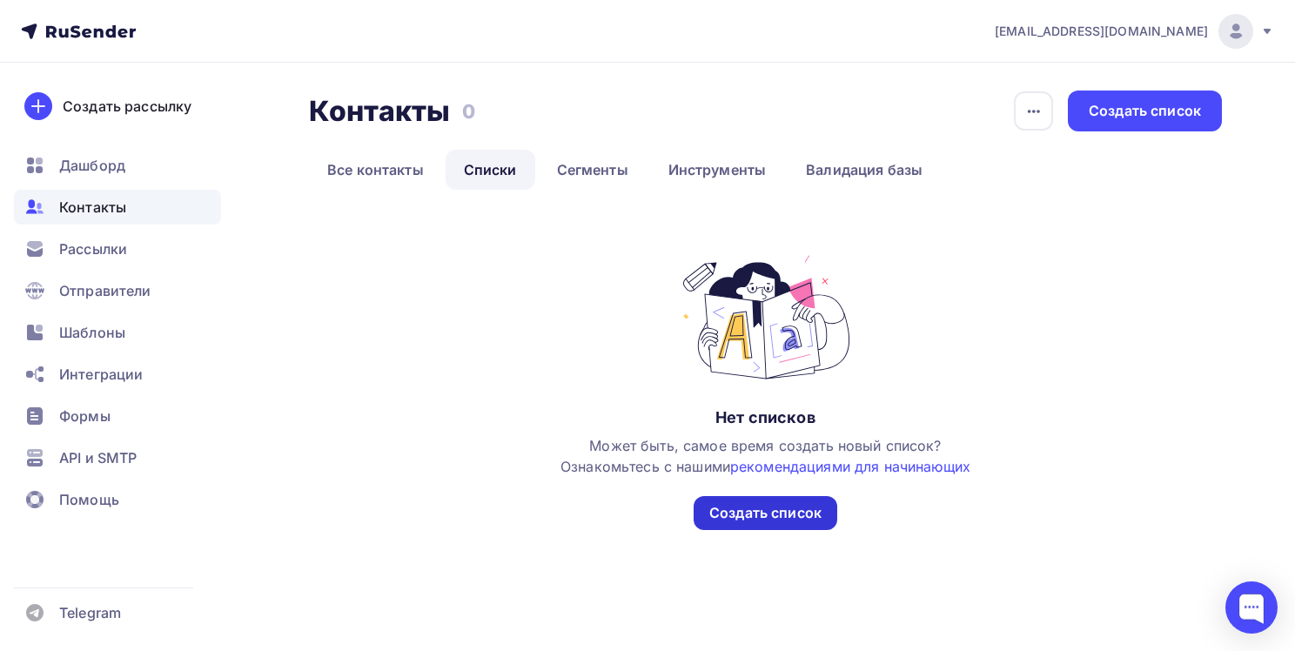
click at [767, 523] on div "Создать список" at bounding box center [766, 513] width 144 height 34
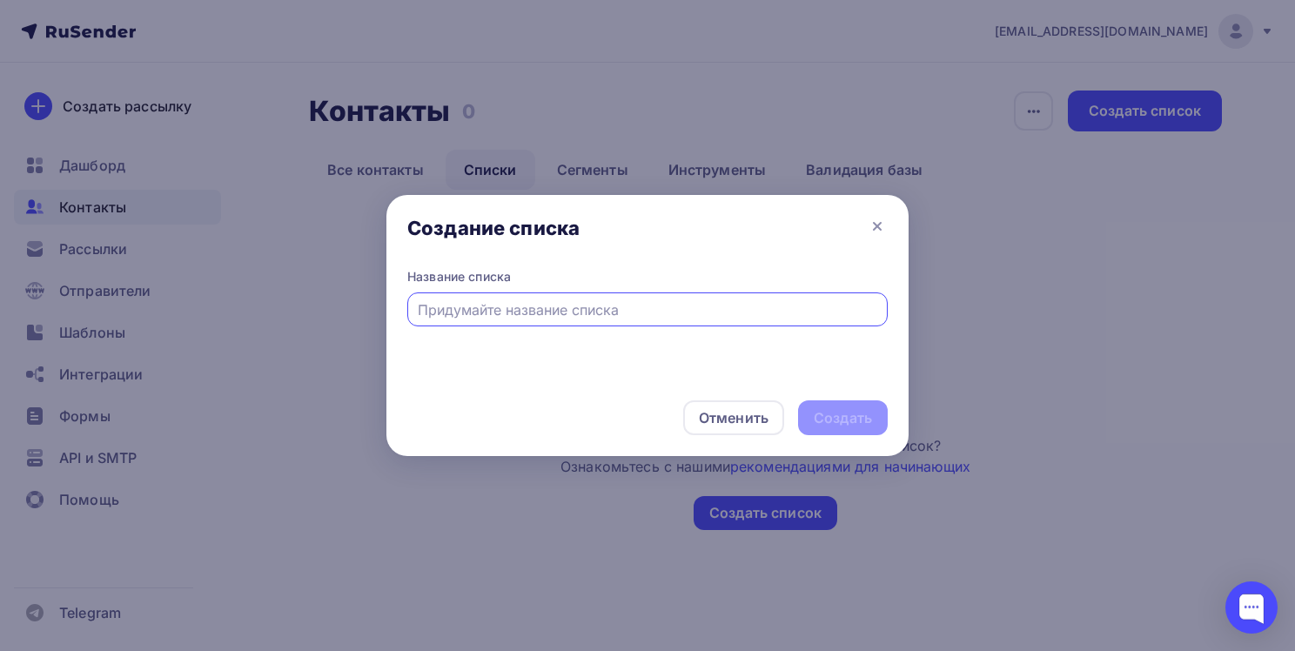
click at [633, 297] on div at bounding box center [647, 309] width 480 height 34
click at [630, 299] on div at bounding box center [647, 309] width 480 height 34
click at [634, 299] on input "text" at bounding box center [648, 309] width 460 height 21
type input "спимраар"
click at [850, 422] on div "Создать" at bounding box center [843, 418] width 58 height 20
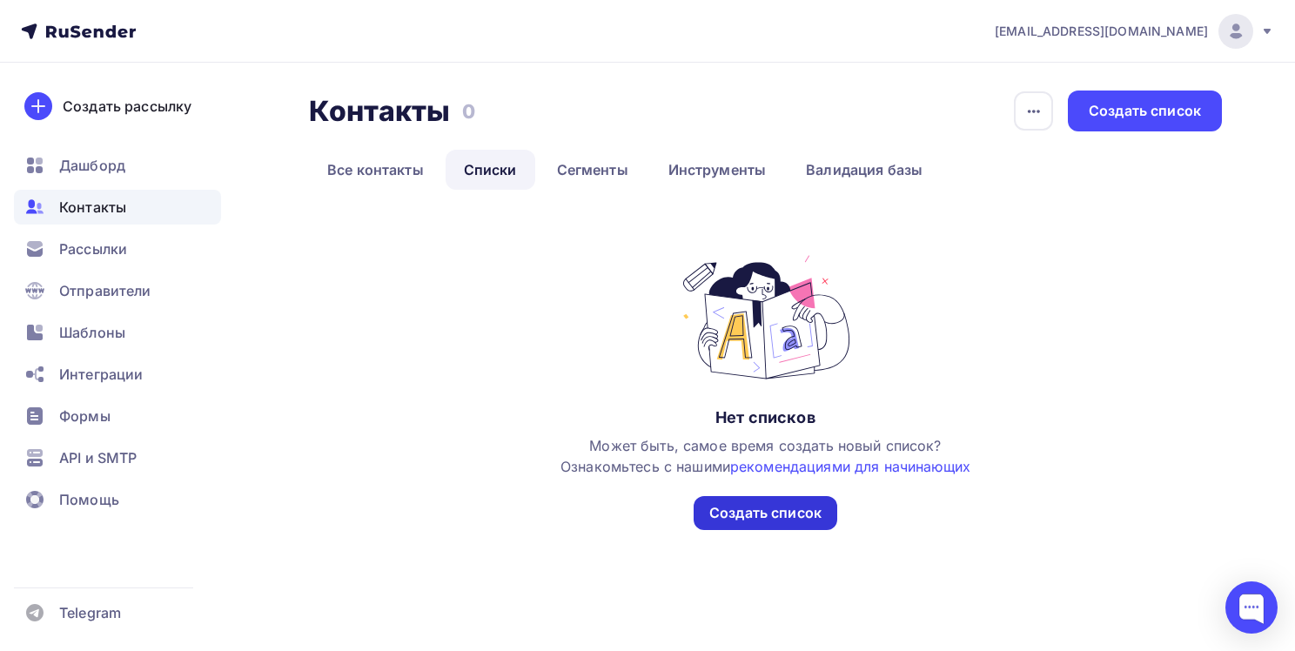
click at [794, 520] on div "Создать список" at bounding box center [765, 513] width 112 height 20
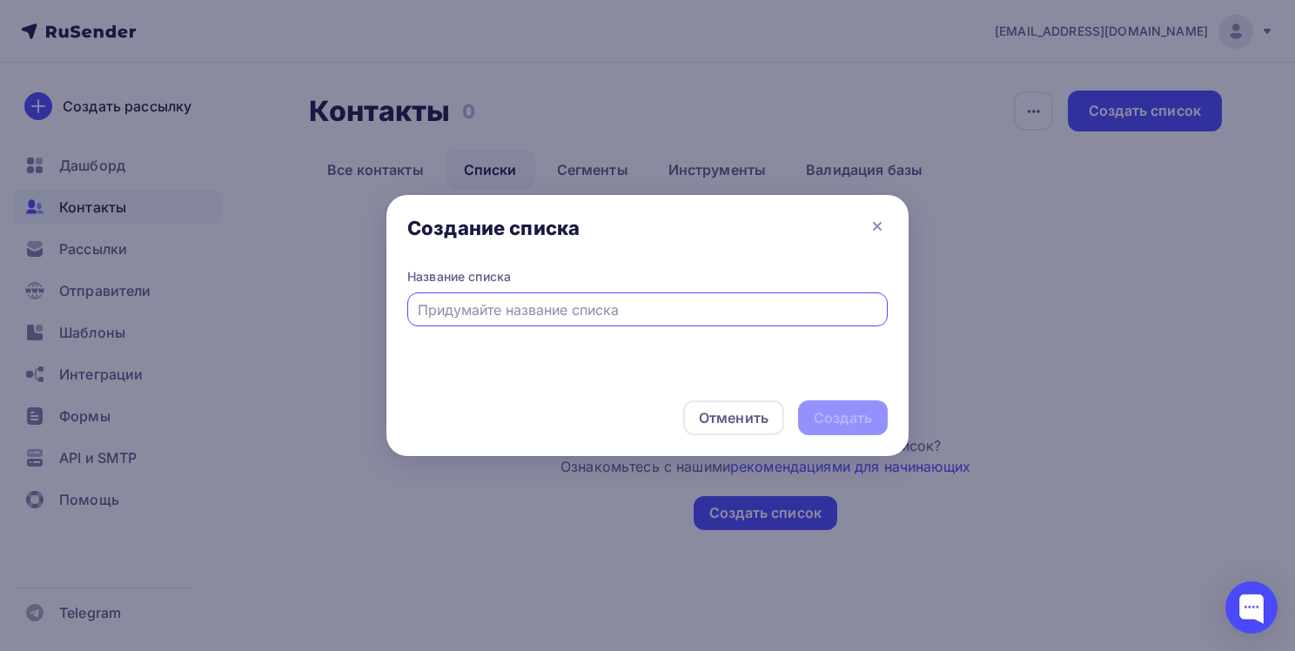
click at [620, 303] on input "text" at bounding box center [648, 309] width 460 height 21
type input "хххххх"
click at [856, 421] on div "Создать" at bounding box center [843, 418] width 58 height 20
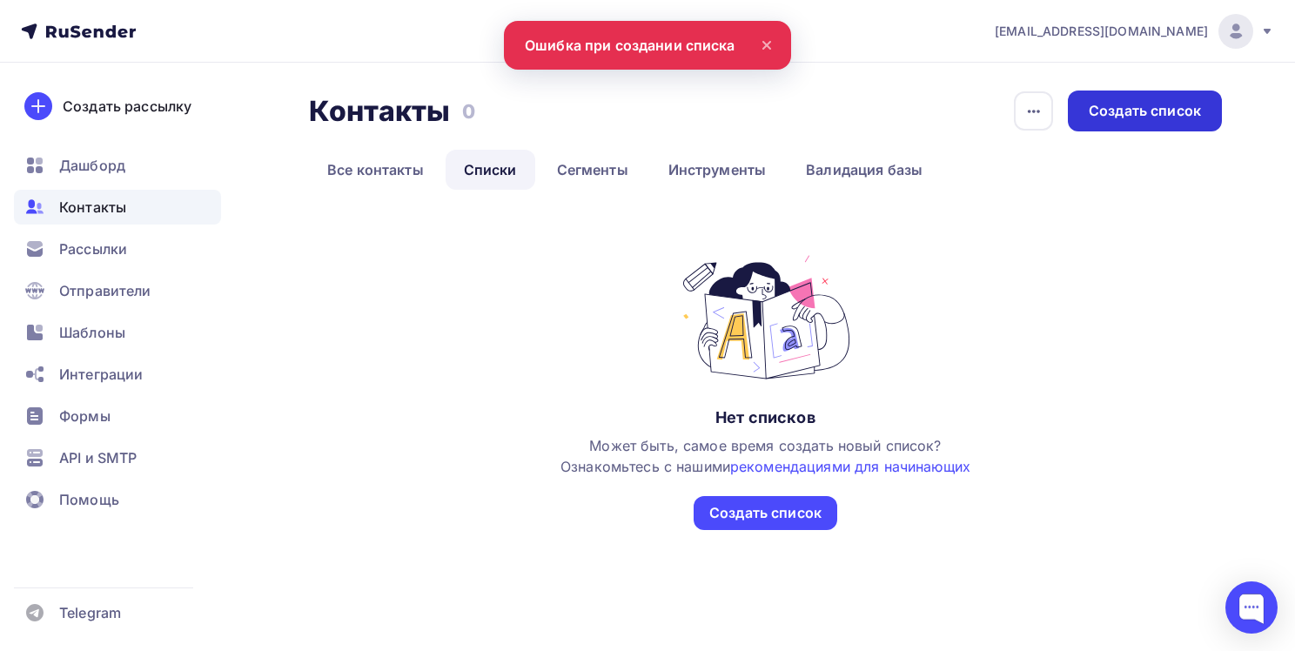
click at [1112, 104] on div "Создать список" at bounding box center [1145, 111] width 112 height 20
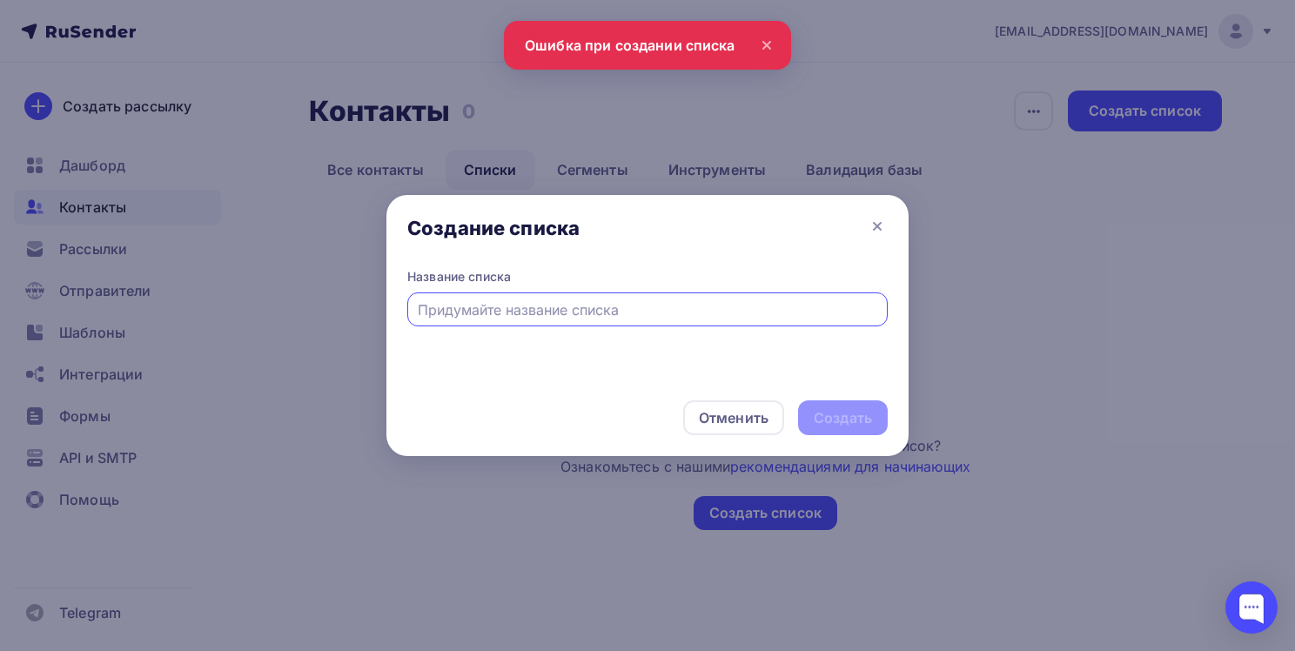
click at [716, 310] on input "text" at bounding box center [648, 309] width 460 height 21
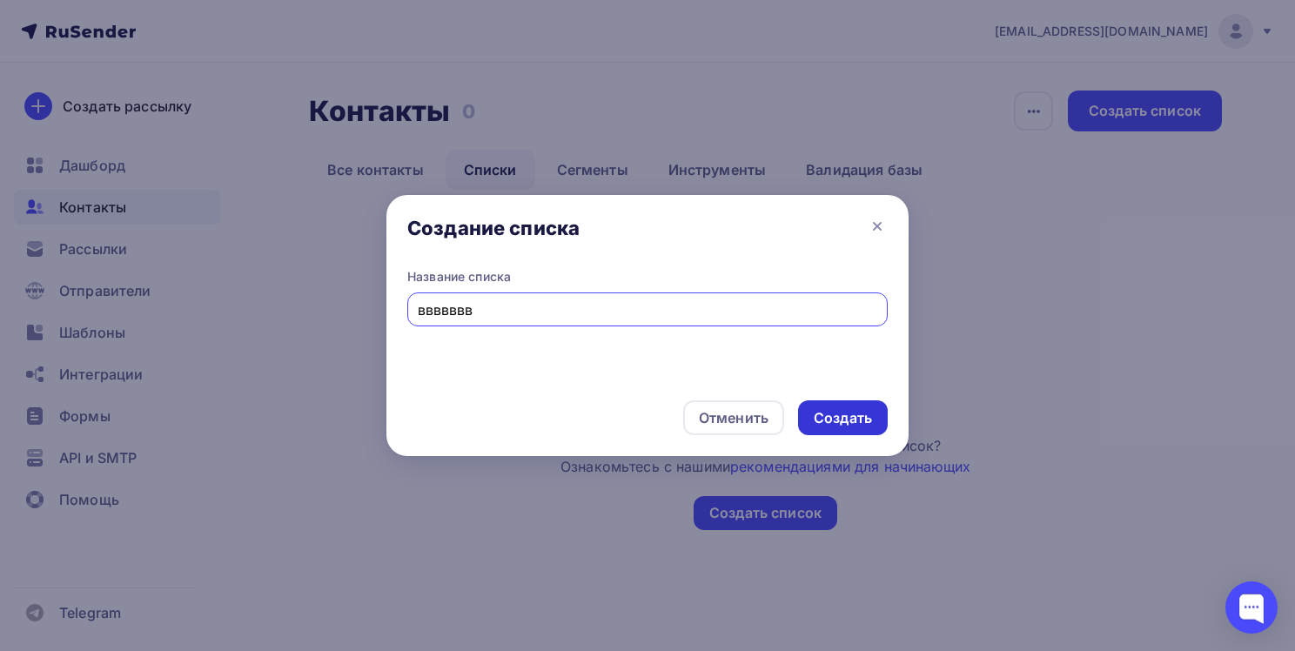
type input "ввввввв"
click at [843, 406] on div "Создать" at bounding box center [843, 417] width 90 height 35
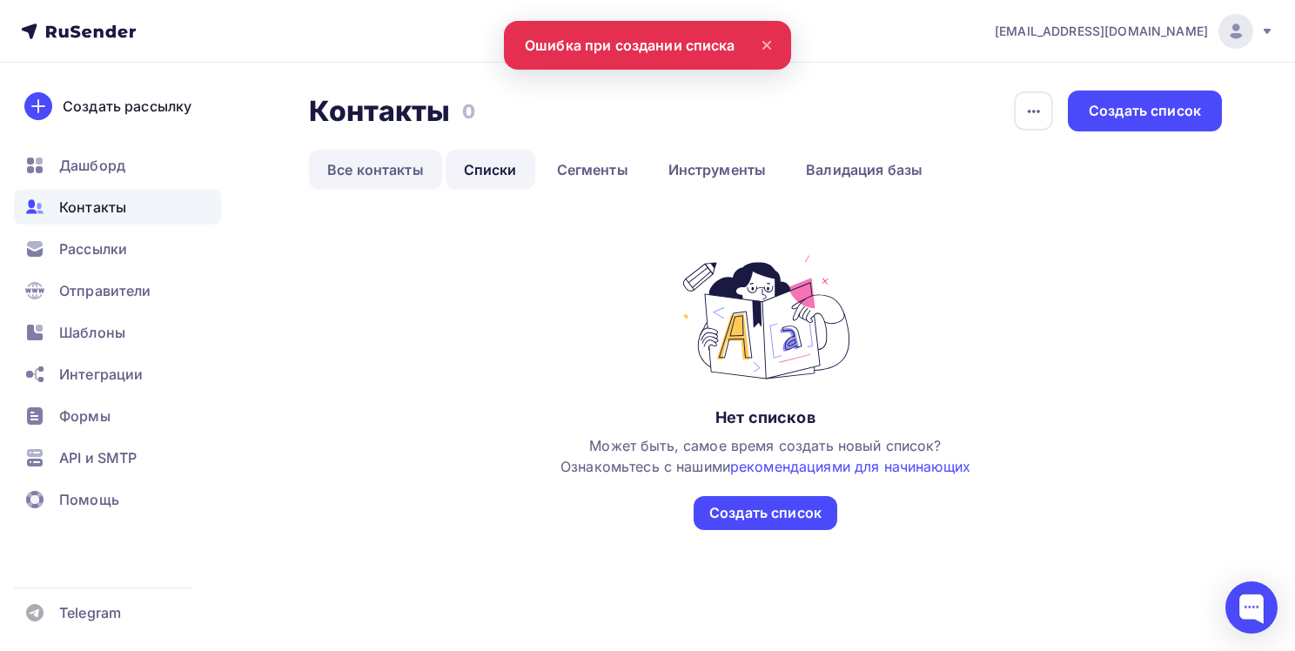
click at [380, 171] on link "Все контакты" at bounding box center [375, 170] width 133 height 40
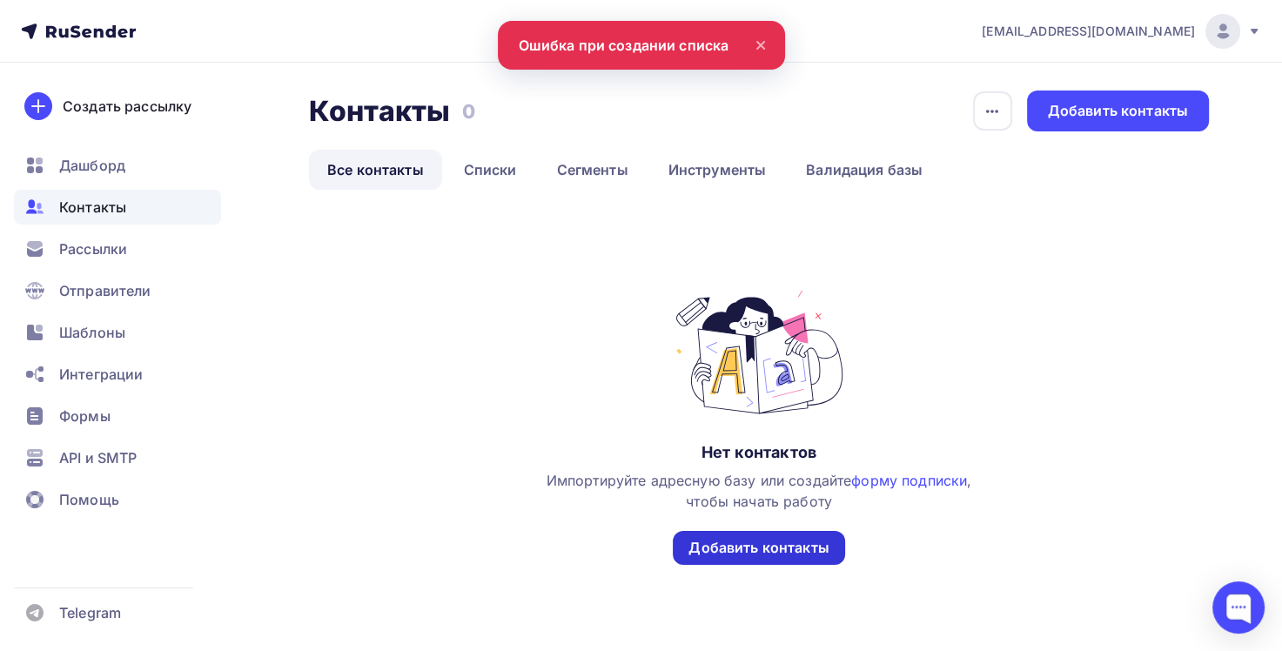
click at [721, 550] on div "Добавить контакты" at bounding box center [758, 548] width 140 height 20
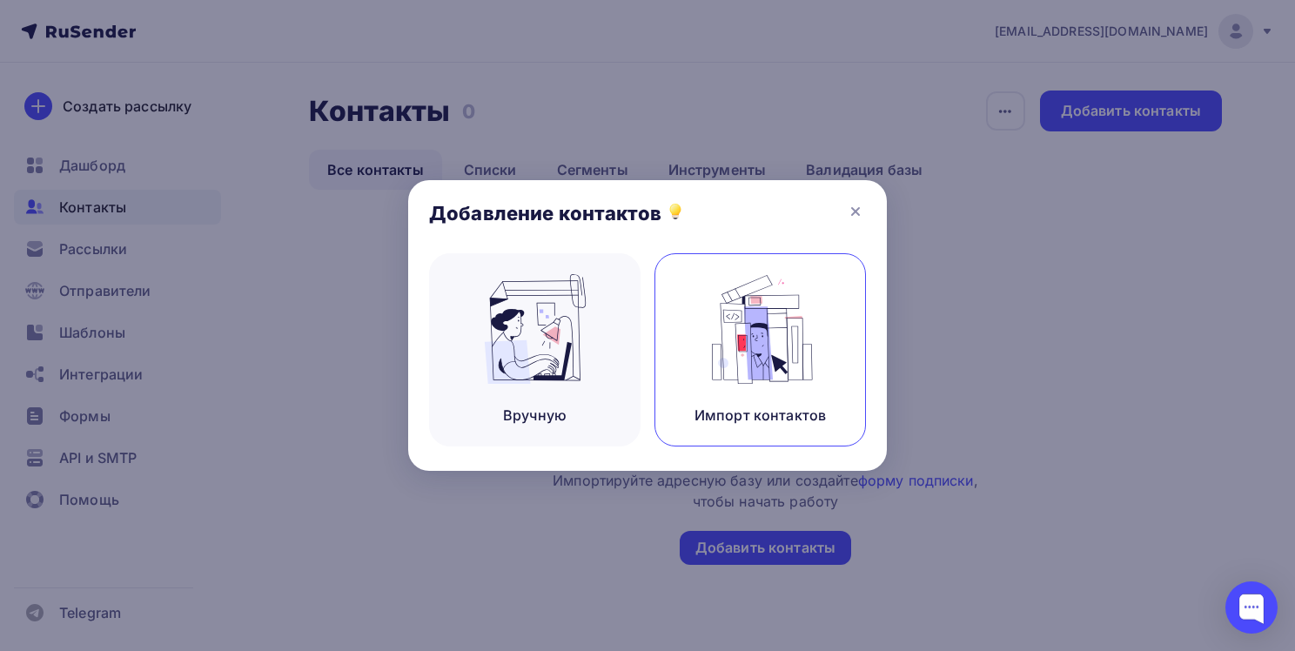
click at [718, 337] on img at bounding box center [760, 329] width 117 height 110
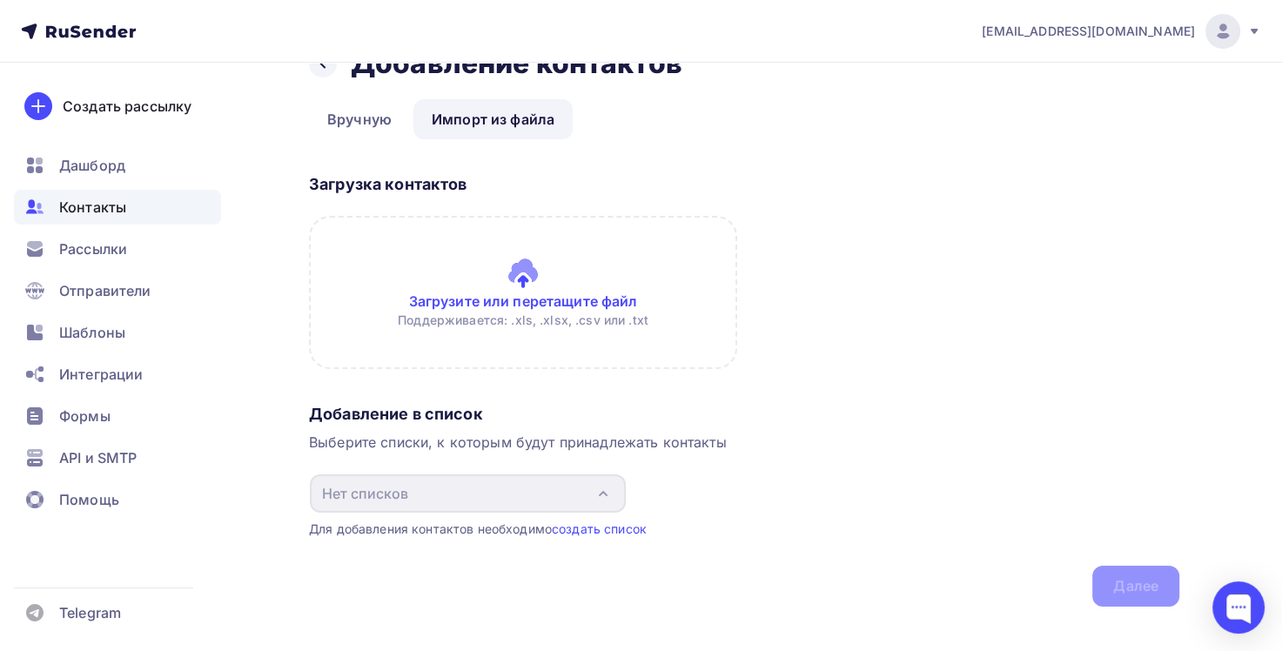
scroll to position [69, 0]
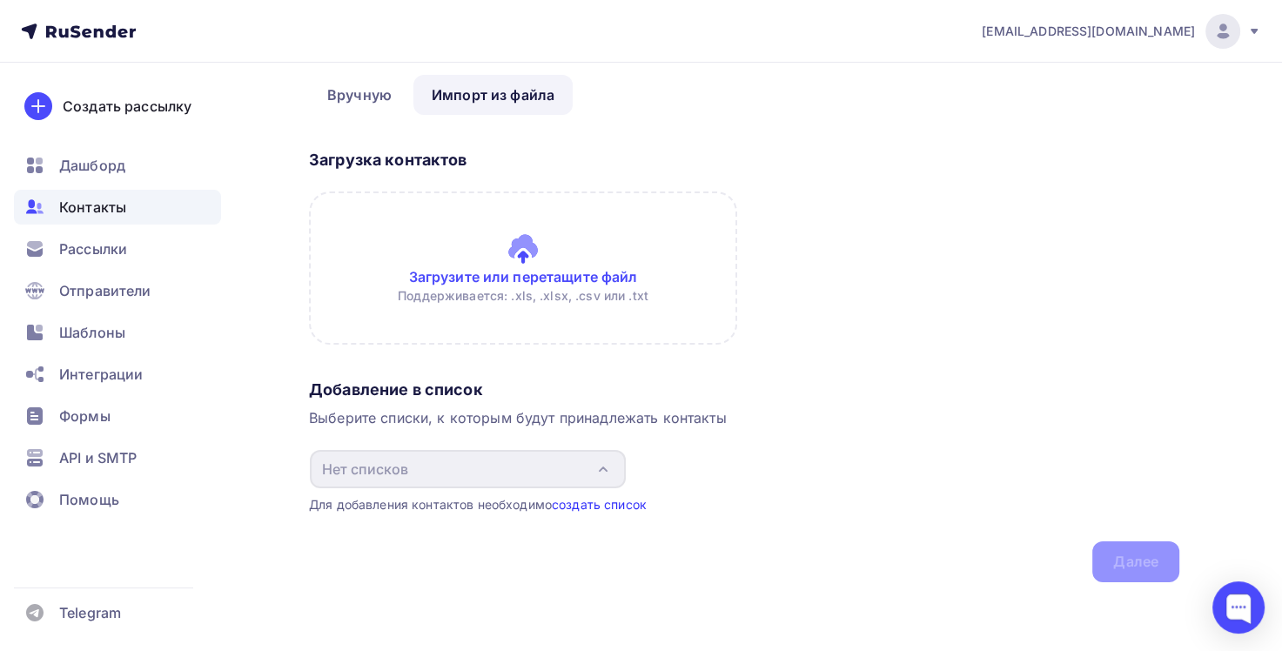
click at [607, 503] on link "создать список" at bounding box center [599, 504] width 95 height 15
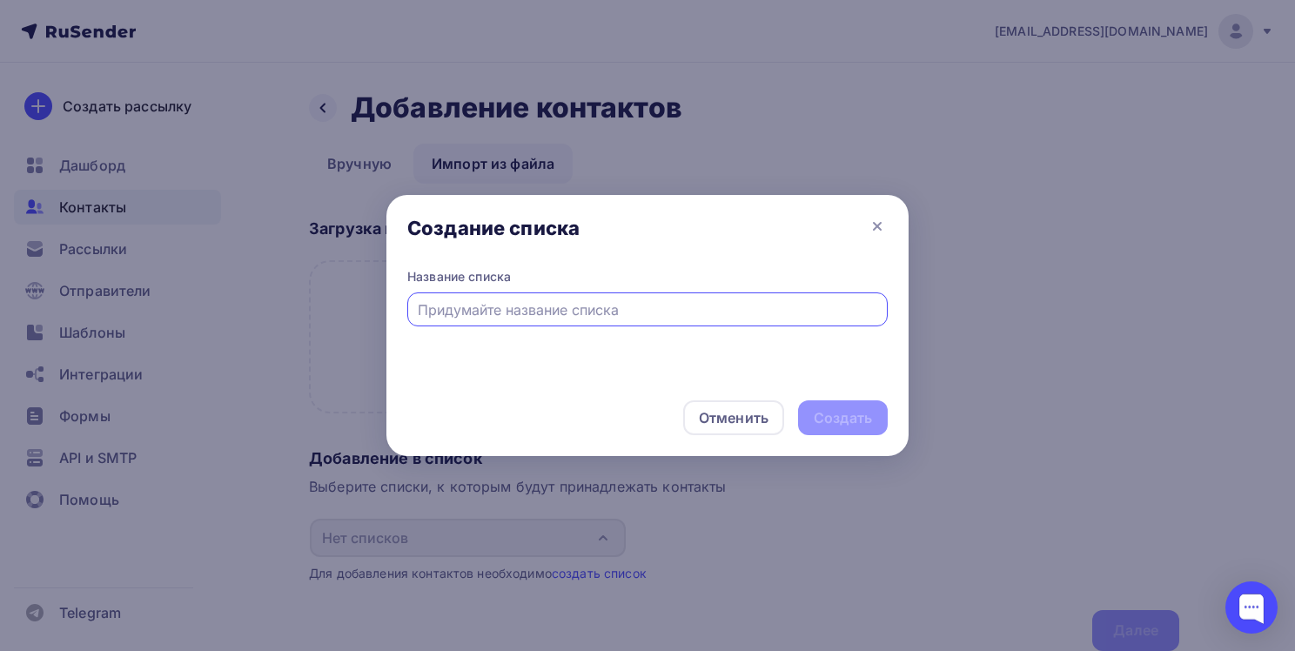
click at [565, 310] on input "text" at bounding box center [648, 309] width 460 height 21
type input "контакты"
click at [843, 416] on div "Создать" at bounding box center [843, 418] width 58 height 20
